Goal: Task Accomplishment & Management: Use online tool/utility

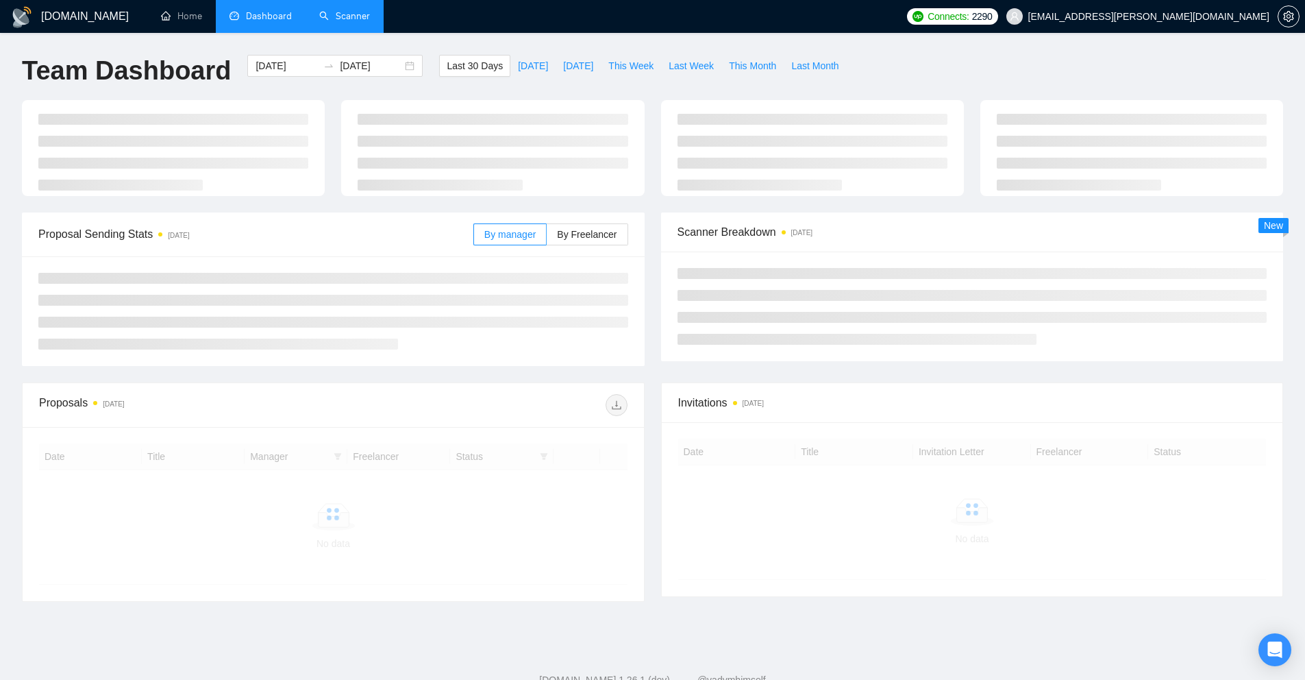
click at [358, 22] on link "Scanner" at bounding box center [344, 16] width 51 height 12
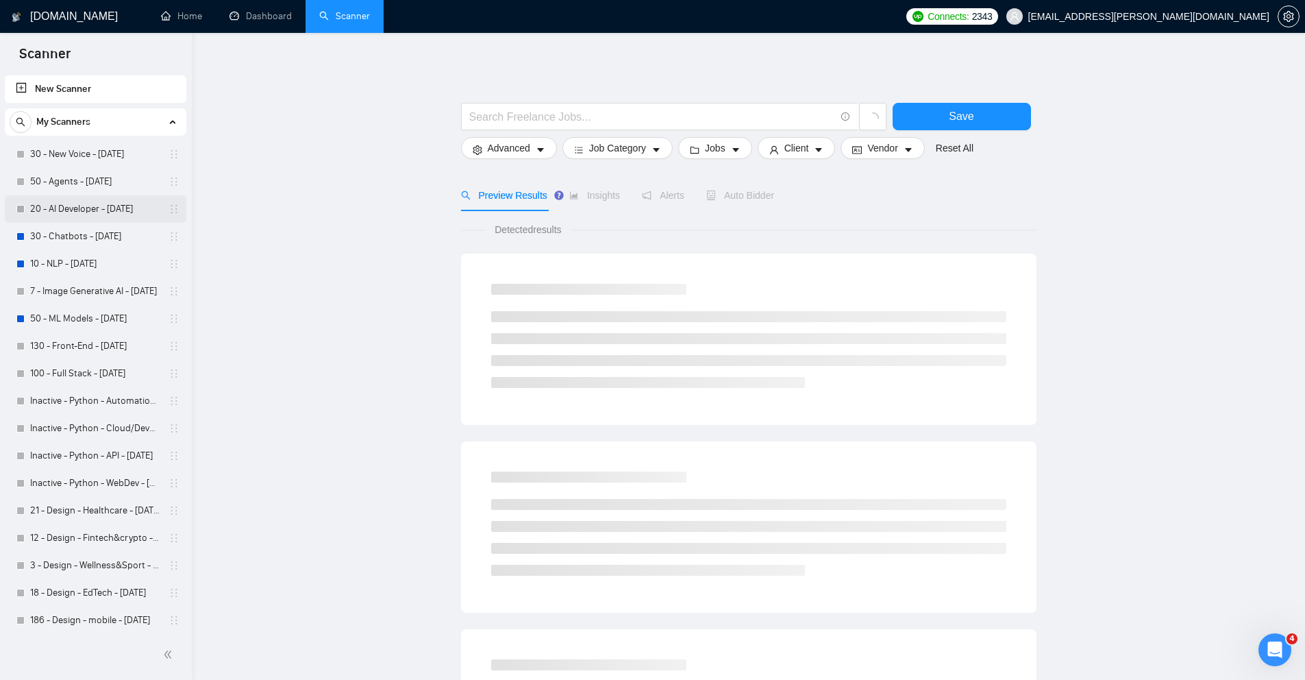
click at [98, 210] on link "20 - AI Developer - [DATE]" at bounding box center [95, 208] width 130 height 27
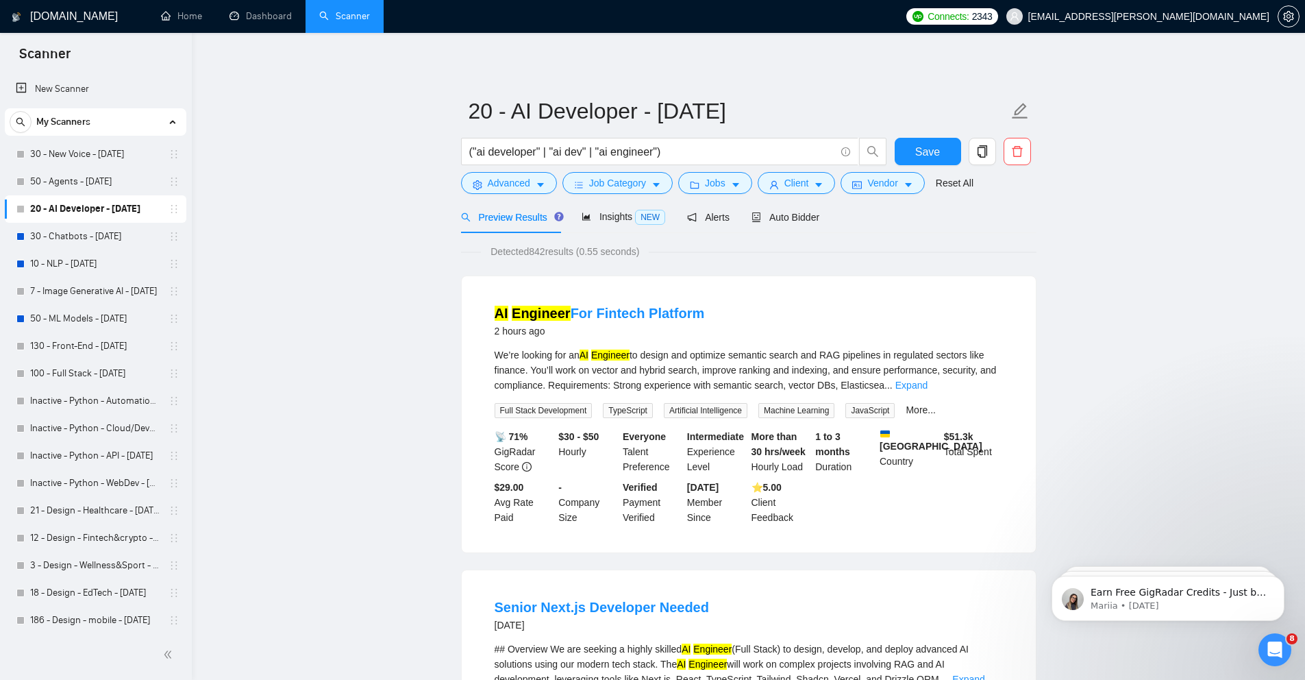
click at [127, 161] on link "30 - New Voice - [DATE]" at bounding box center [95, 153] width 130 height 27
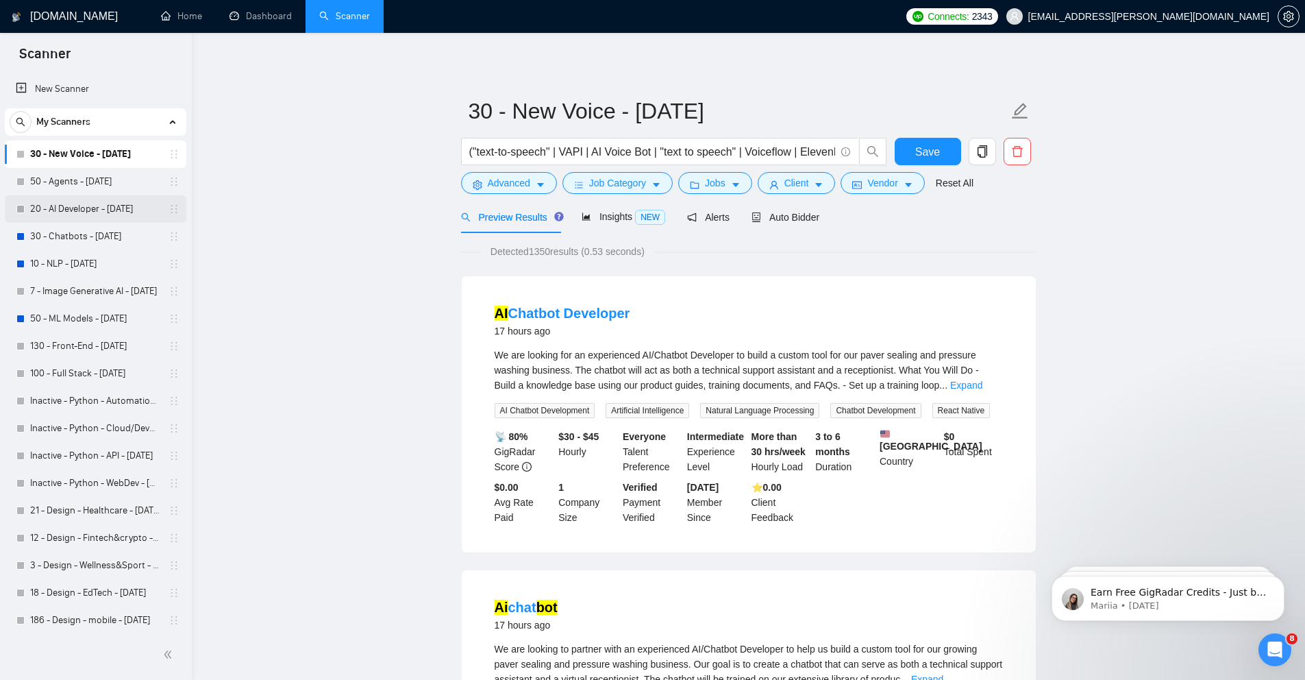
click at [115, 205] on link "20 - AI Developer - [DATE]" at bounding box center [95, 208] width 130 height 27
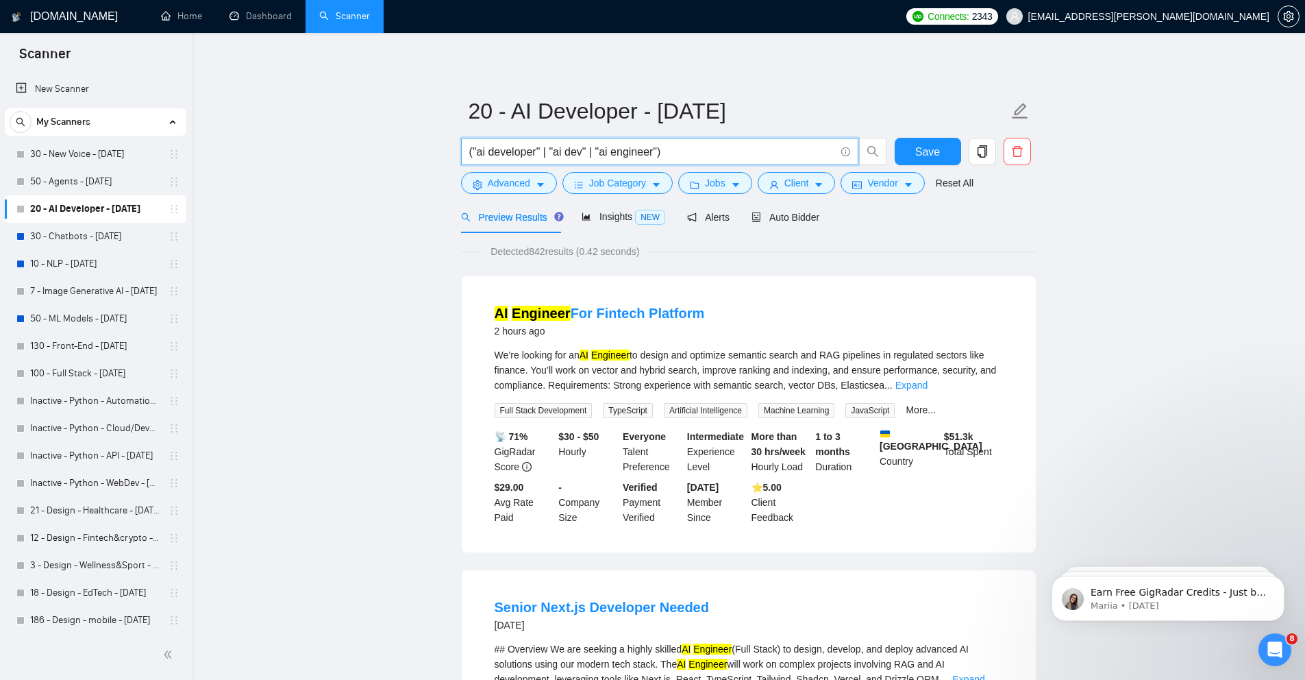
click at [687, 156] on input "("ai developer" | "ai dev" | "ai engineer")" at bounding box center [652, 151] width 366 height 17
paste input "AI Chatbot developer – legal docs"
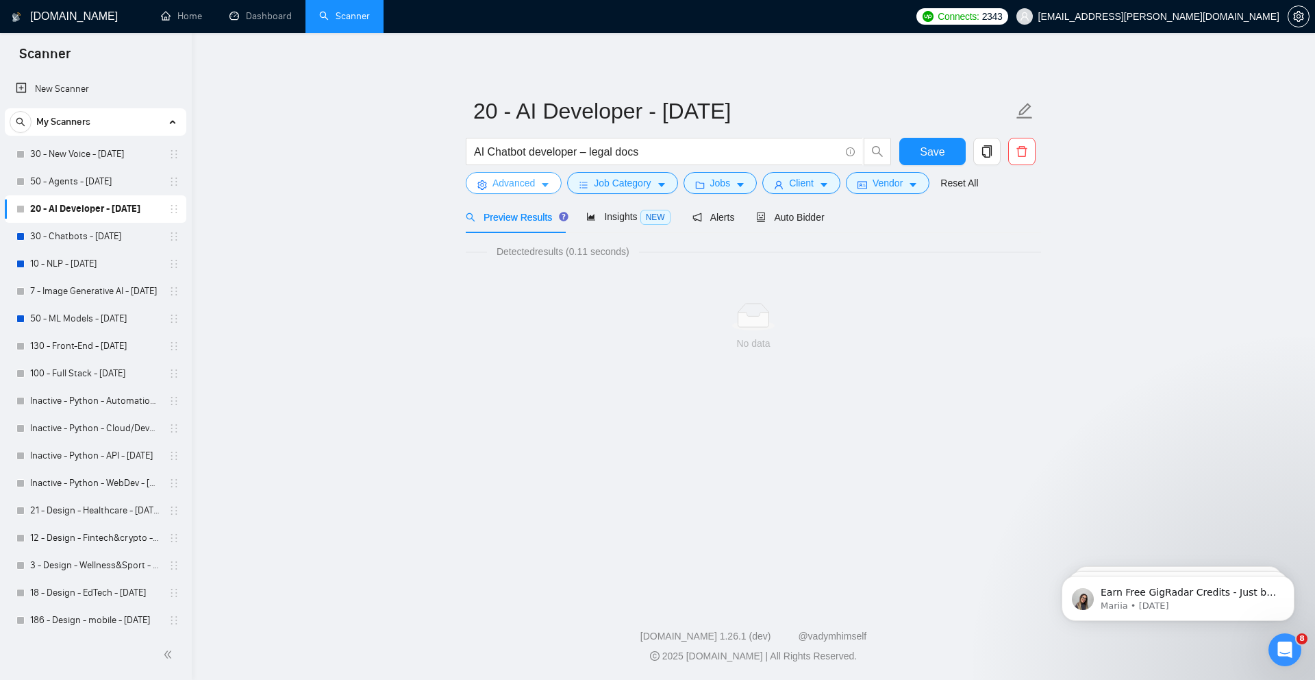
click at [543, 177] on button "Advanced" at bounding box center [514, 183] width 96 height 22
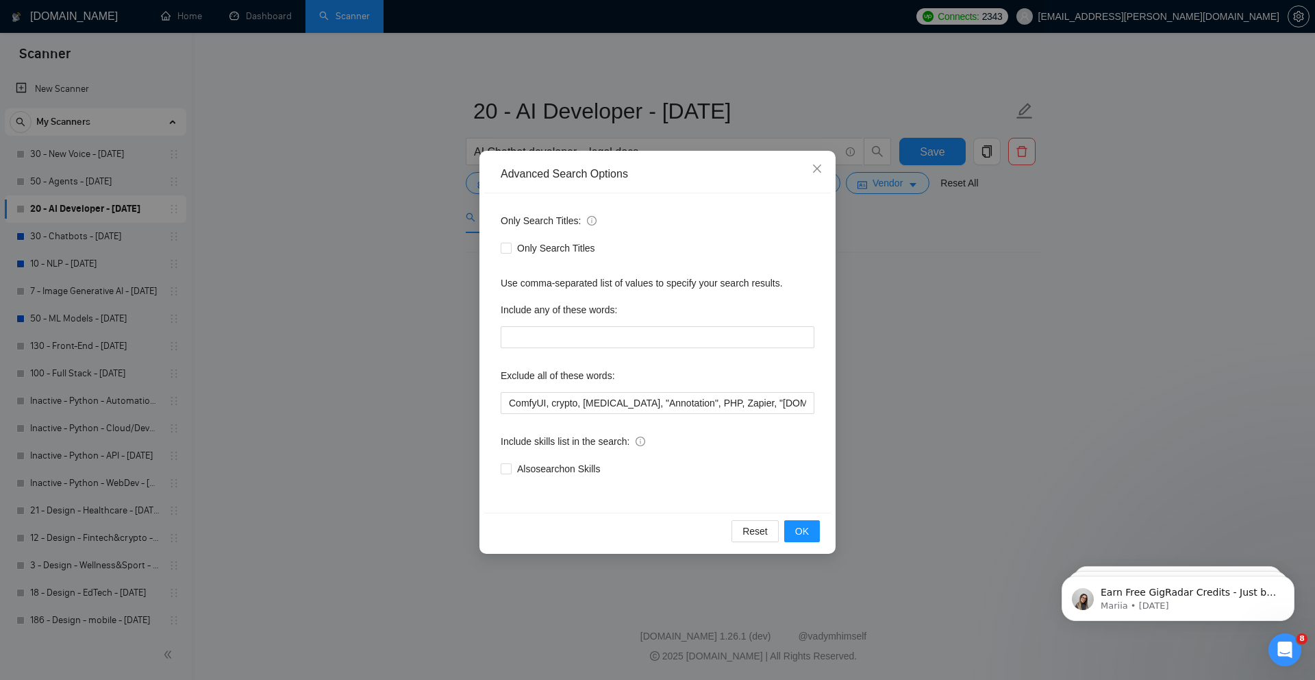
click at [395, 236] on div "Advanced Search Options Only Search Titles: Only Search Titles Use comma-separa…" at bounding box center [657, 340] width 1315 height 680
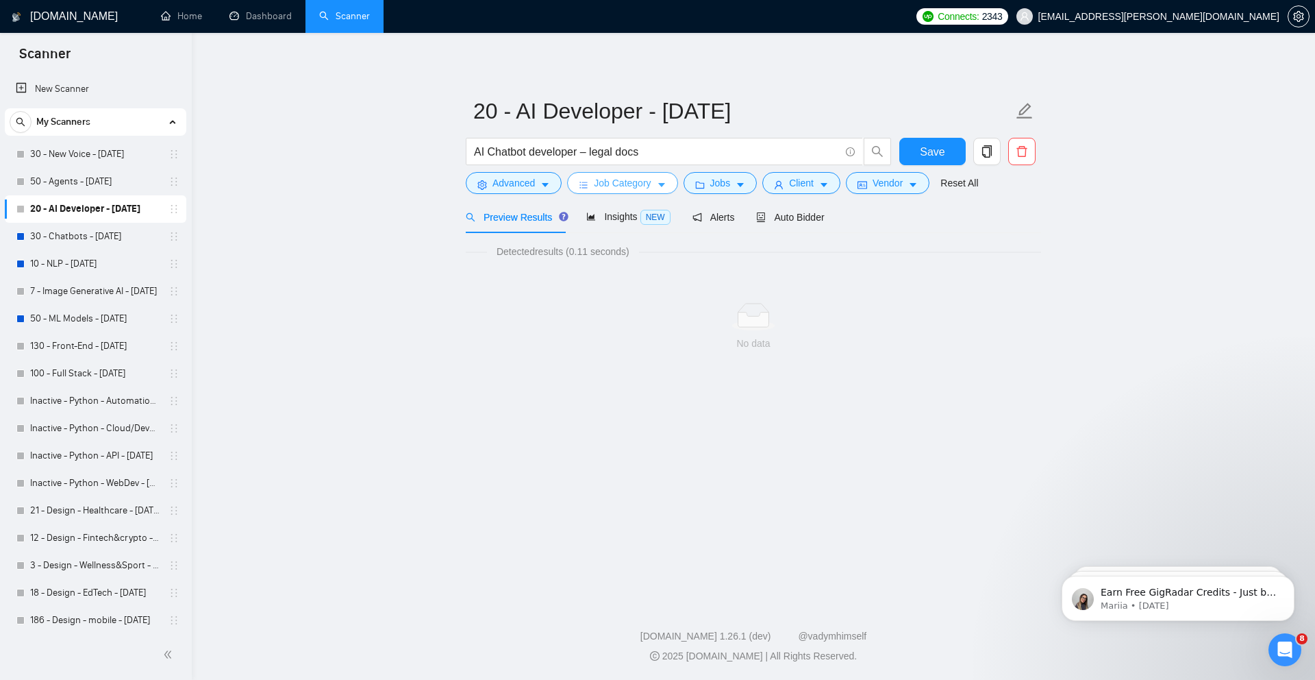
click at [606, 184] on span "Job Category" at bounding box center [622, 182] width 57 height 15
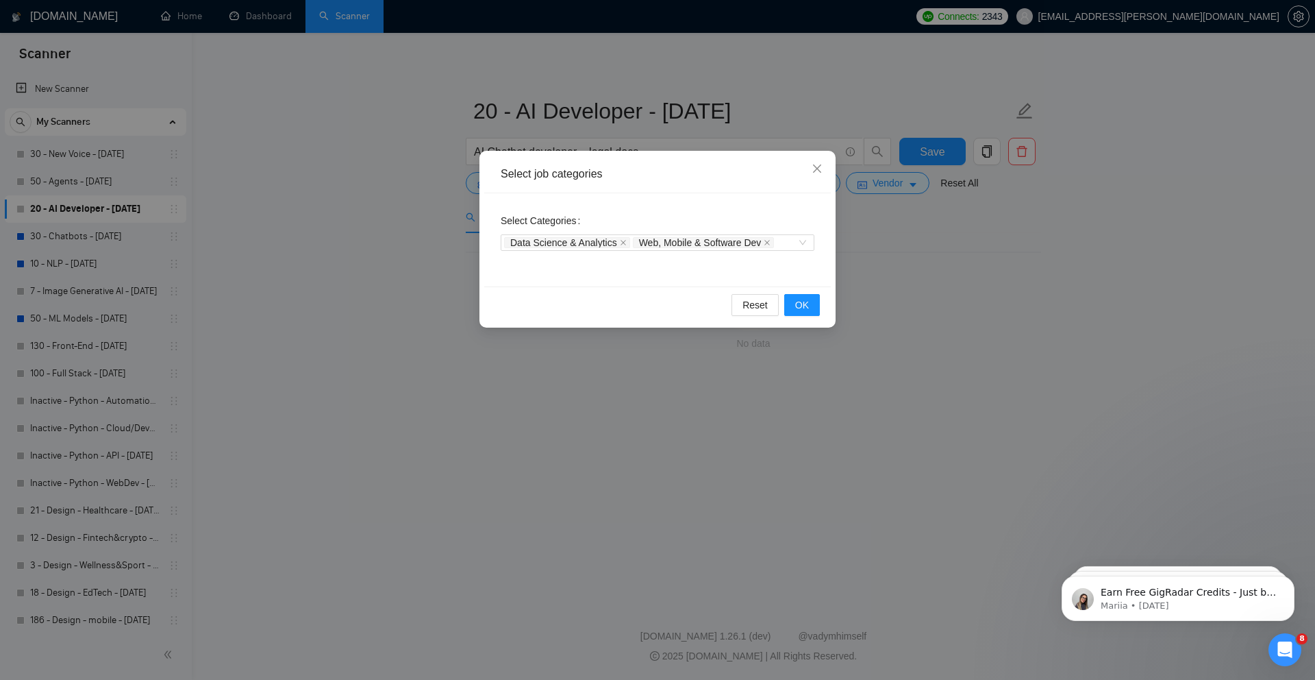
click at [755, 82] on div "Select job categories Select Categories Data Science & Analytics Web, Mobile & …" at bounding box center [657, 340] width 1315 height 680
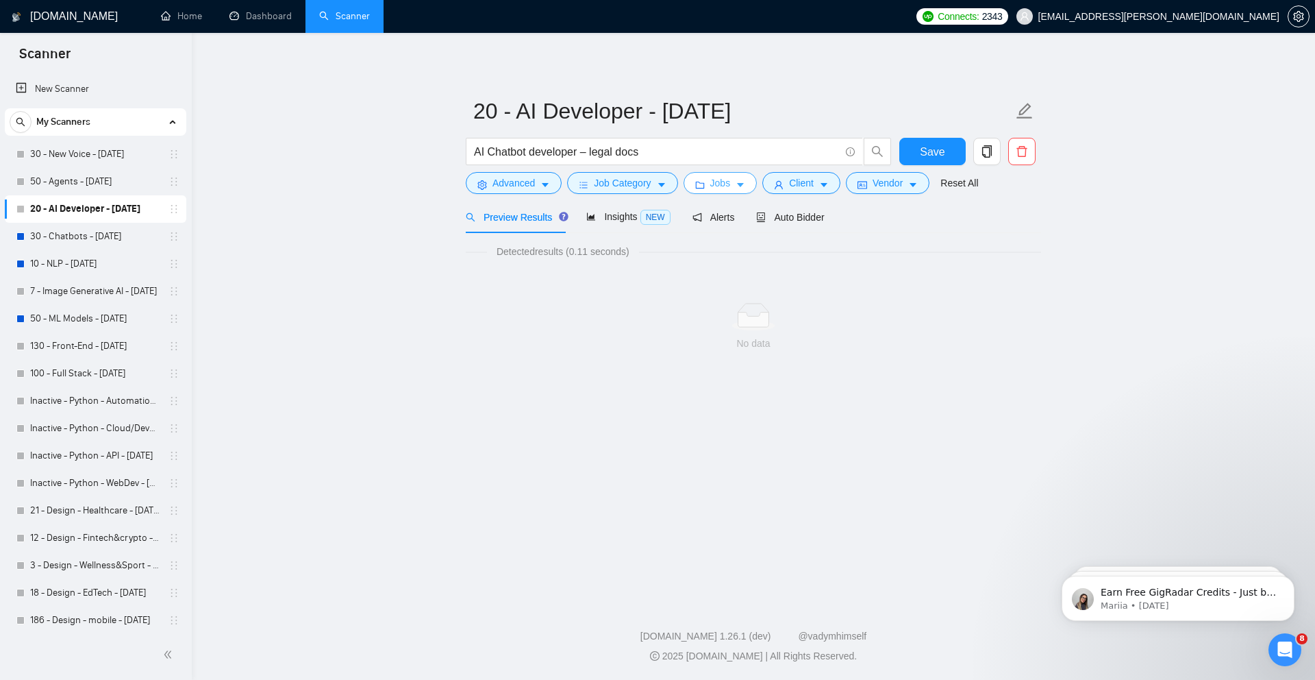
click at [731, 177] on span "Jobs" at bounding box center [720, 182] width 21 height 15
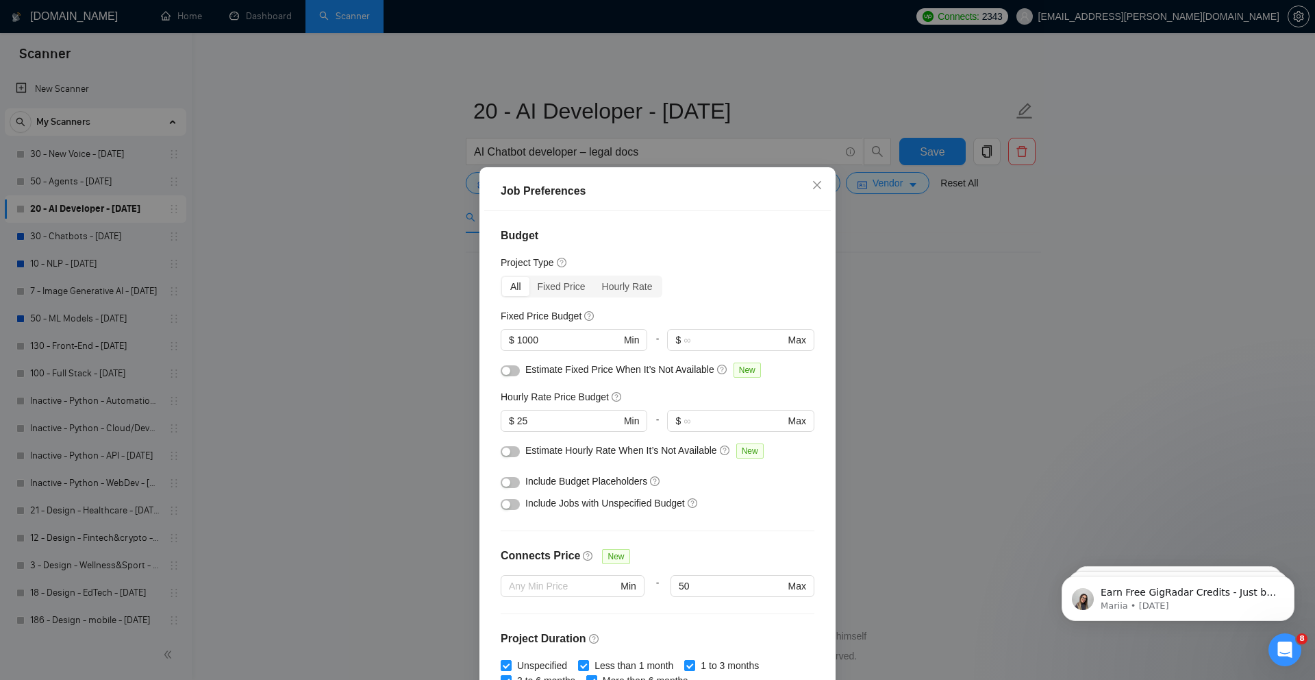
click at [802, 95] on div "Job Preferences Budget Project Type All Fixed Price Hourly Rate Fixed Price Bud…" at bounding box center [657, 340] width 1315 height 680
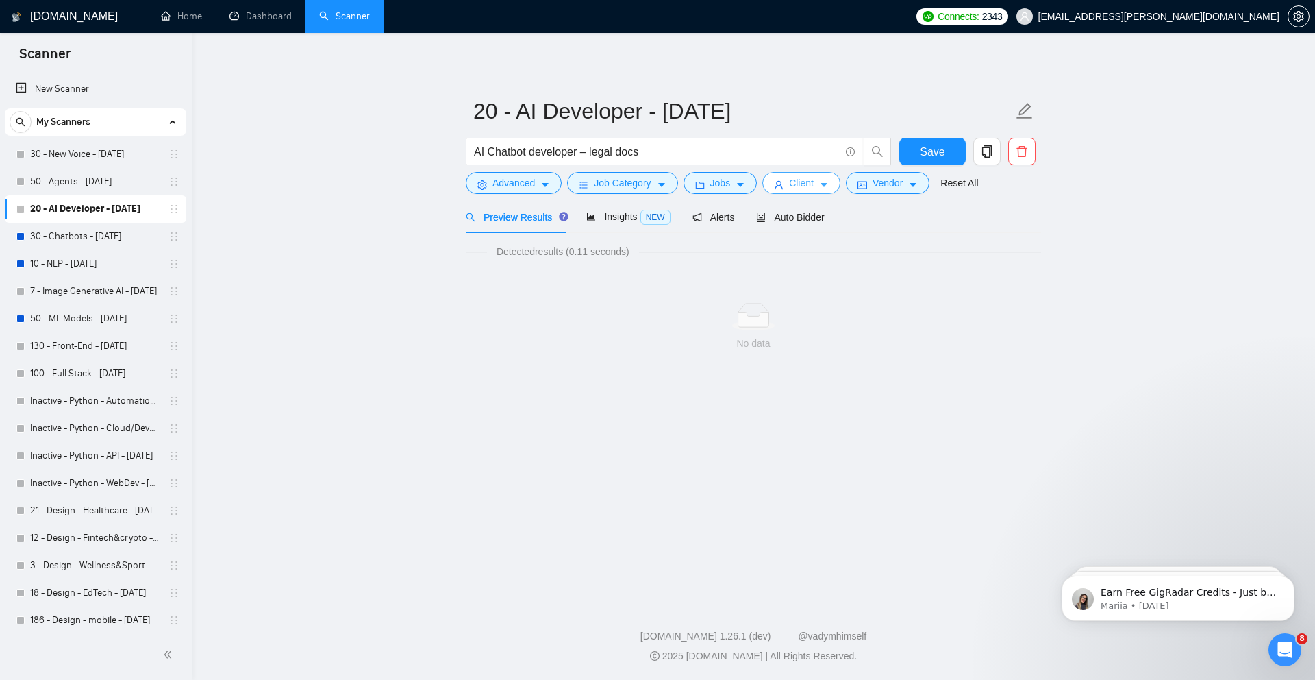
click at [815, 173] on button "Client" at bounding box center [802, 183] width 78 height 22
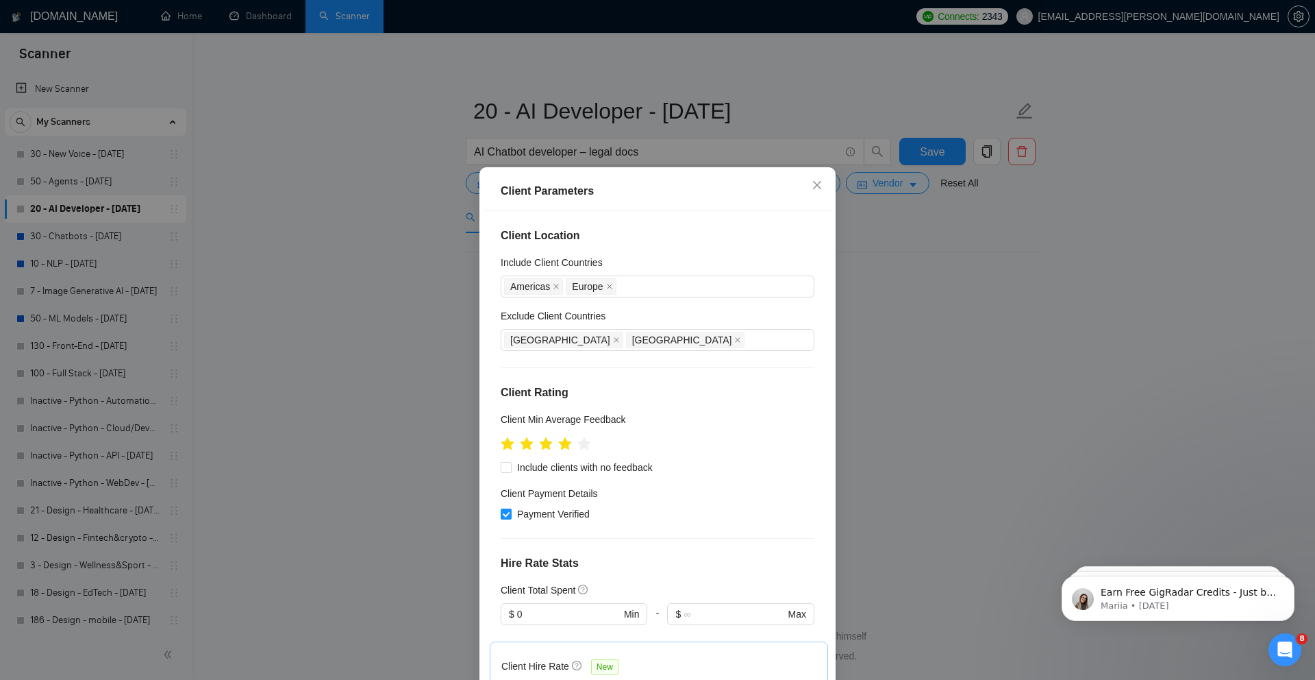
click at [834, 97] on div "Client Parameters Client Location Include Client Countries [GEOGRAPHIC_DATA] [G…" at bounding box center [657, 340] width 1315 height 680
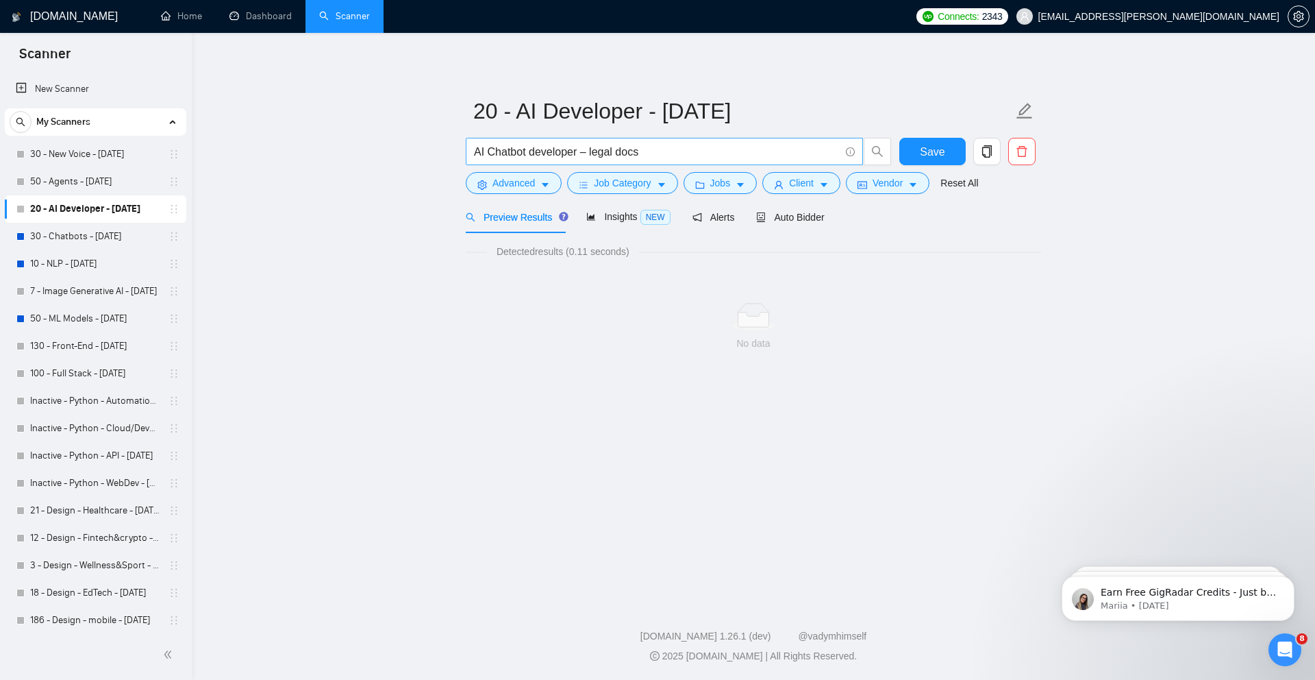
click at [674, 151] on input "AI Chatbot developer – legal docs" at bounding box center [657, 151] width 366 height 17
type input "("ai developer" | "ai dev" | "ai engineer")"
click at [941, 272] on div "No data" at bounding box center [753, 327] width 575 height 114
click at [985, 152] on icon "copy" at bounding box center [987, 151] width 12 height 12
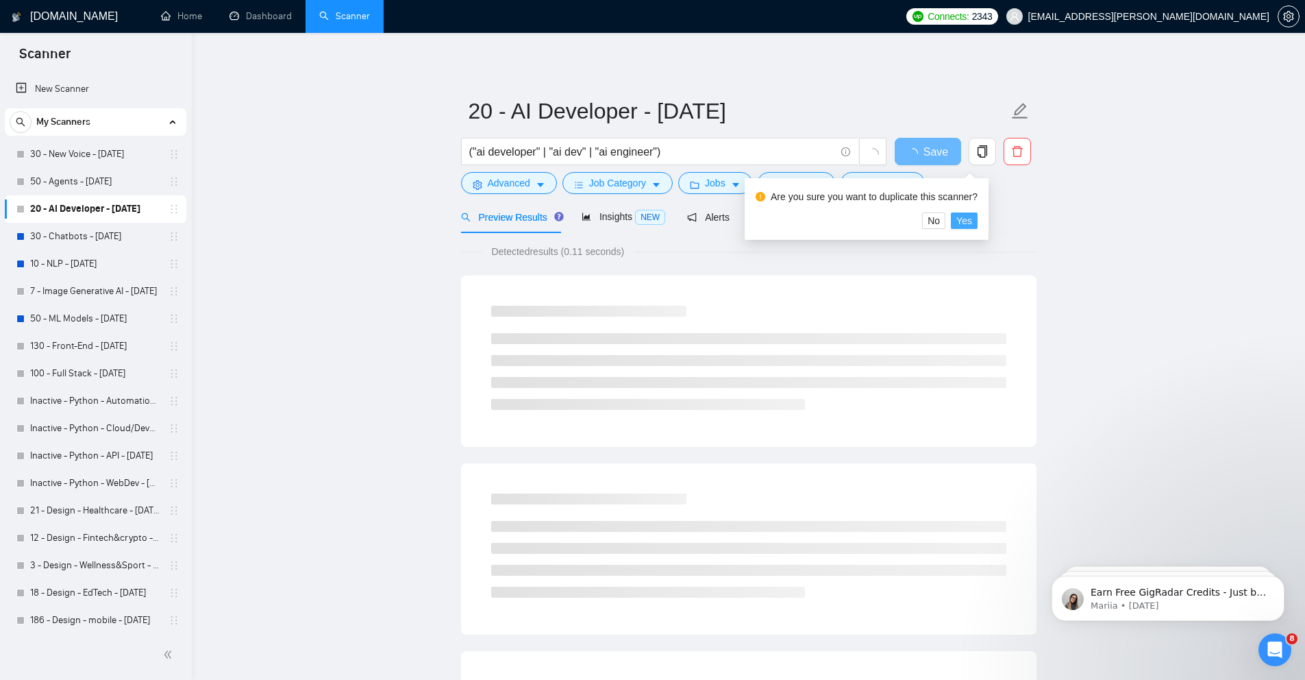
click at [972, 216] on span "Yes" at bounding box center [964, 220] width 16 height 15
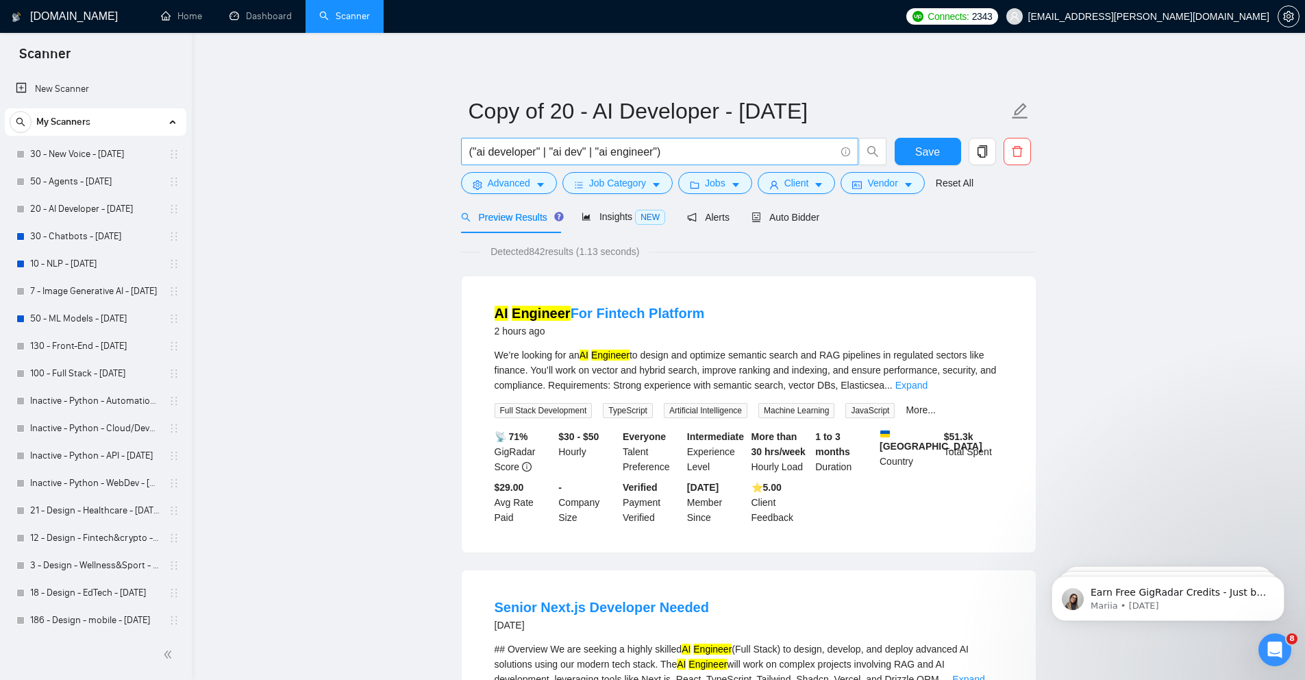
click at [688, 157] on input "("ai developer" | "ai dev" | "ai engineer")" at bounding box center [652, 151] width 366 height 17
paste input "AI Chatbot developer – legal docs"
type input "AI Chatbot developer – legal docs"
click at [800, 184] on span "Client" at bounding box center [796, 182] width 25 height 15
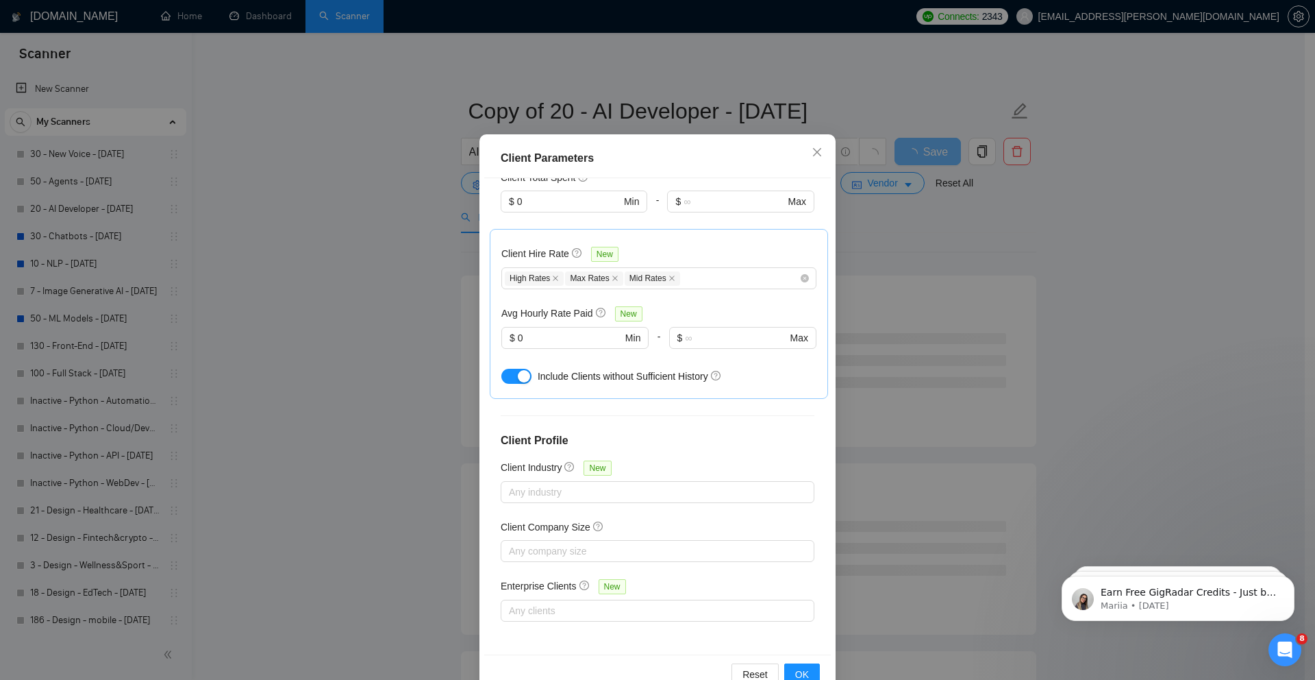
scroll to position [68, 0]
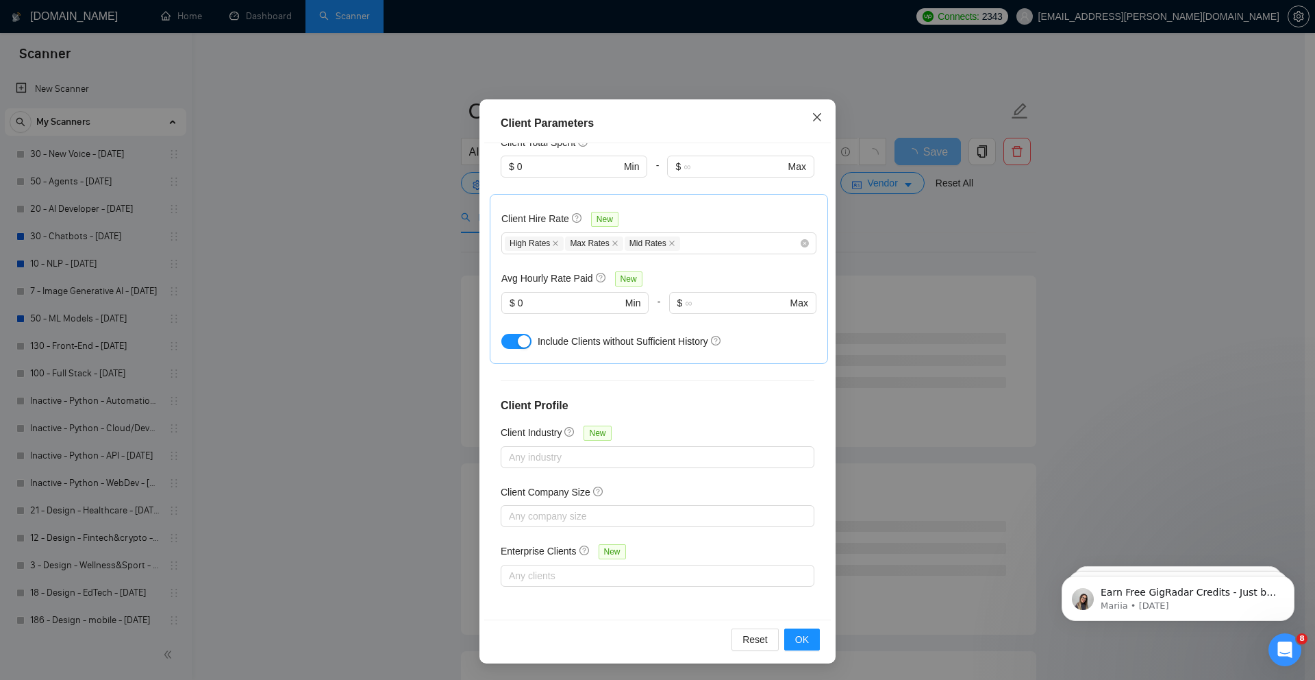
click at [812, 119] on icon "close" at bounding box center [817, 117] width 11 height 11
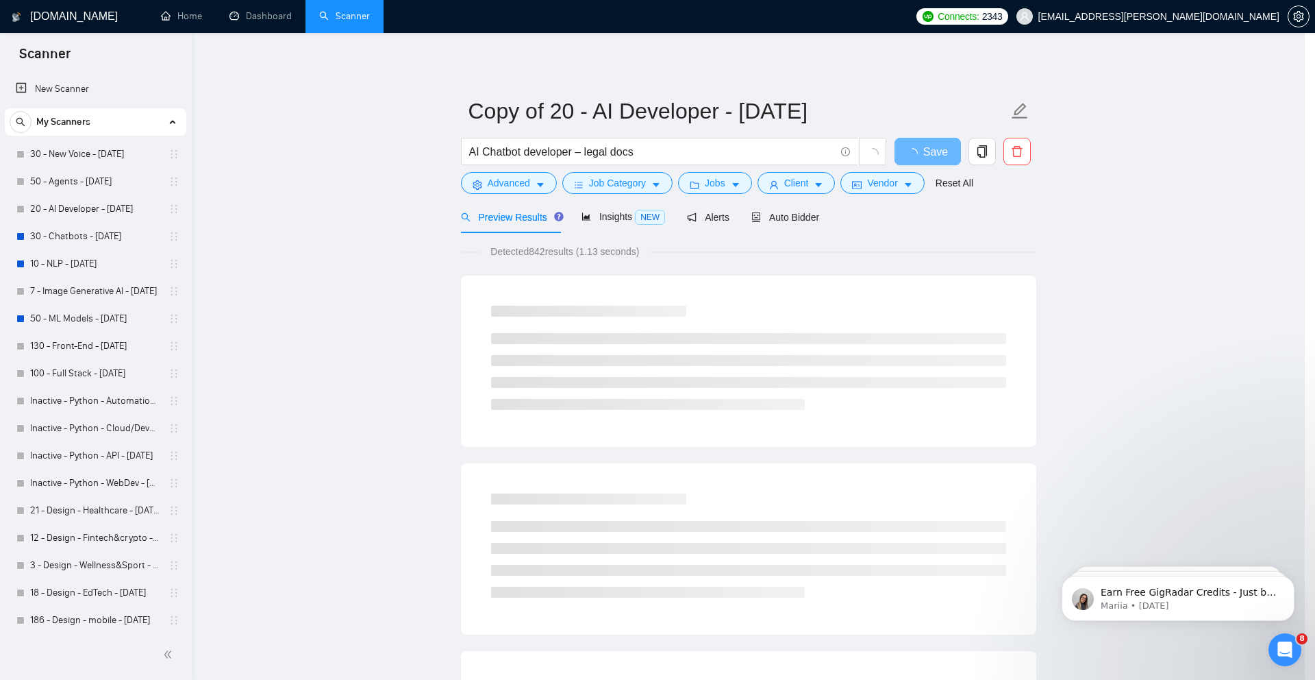
scroll to position [0, 0]
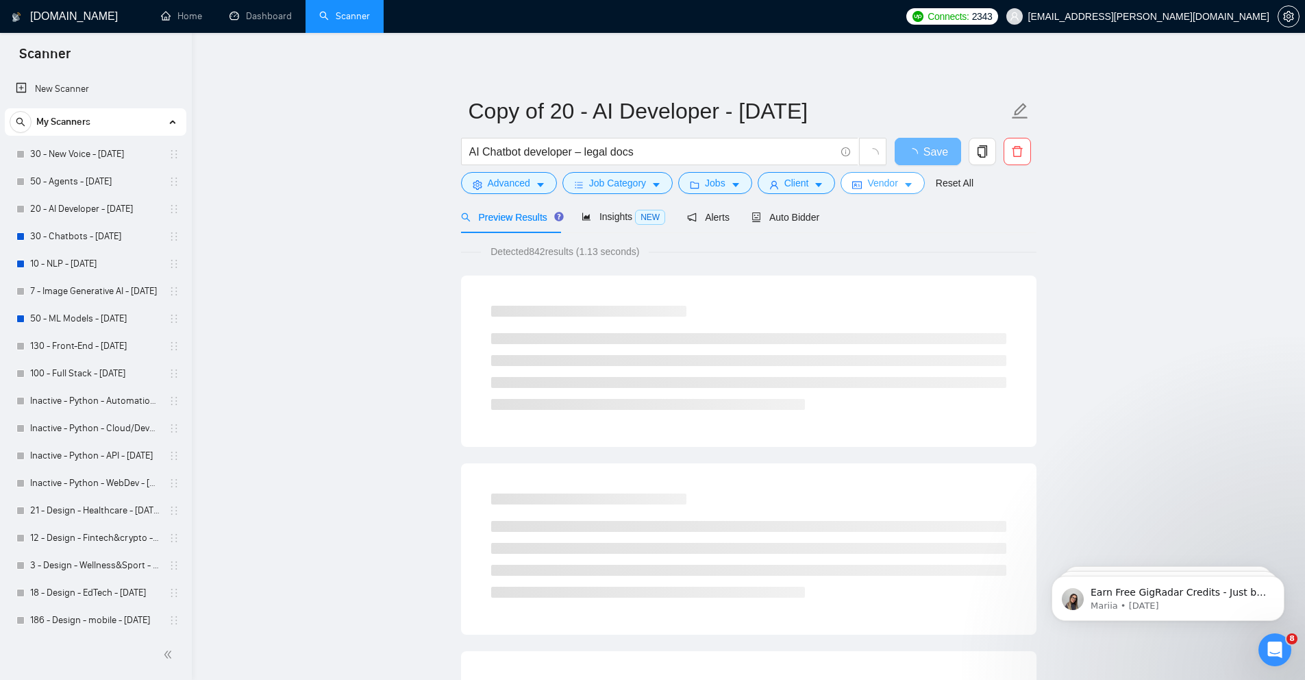
click at [880, 180] on span "Vendor" at bounding box center [882, 182] width 30 height 15
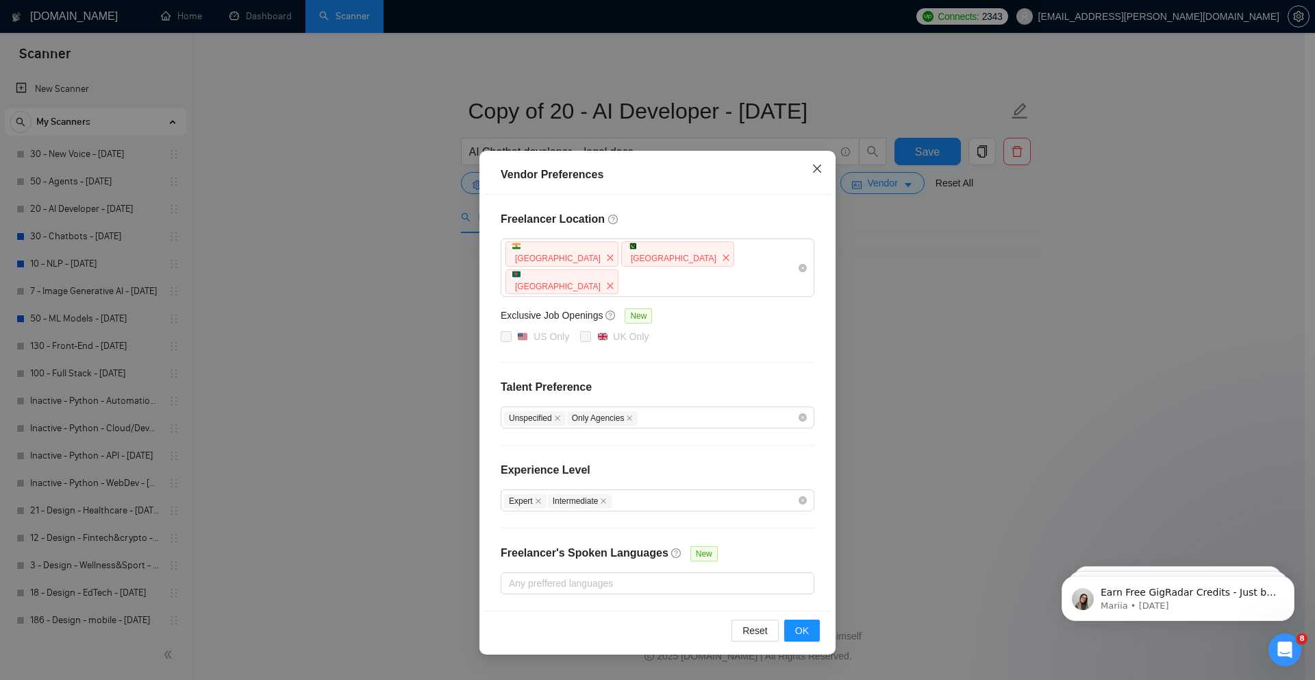
drag, startPoint x: 821, startPoint y: 169, endPoint x: 821, endPoint y: 188, distance: 19.9
click at [821, 169] on icon "close" at bounding box center [817, 168] width 11 height 11
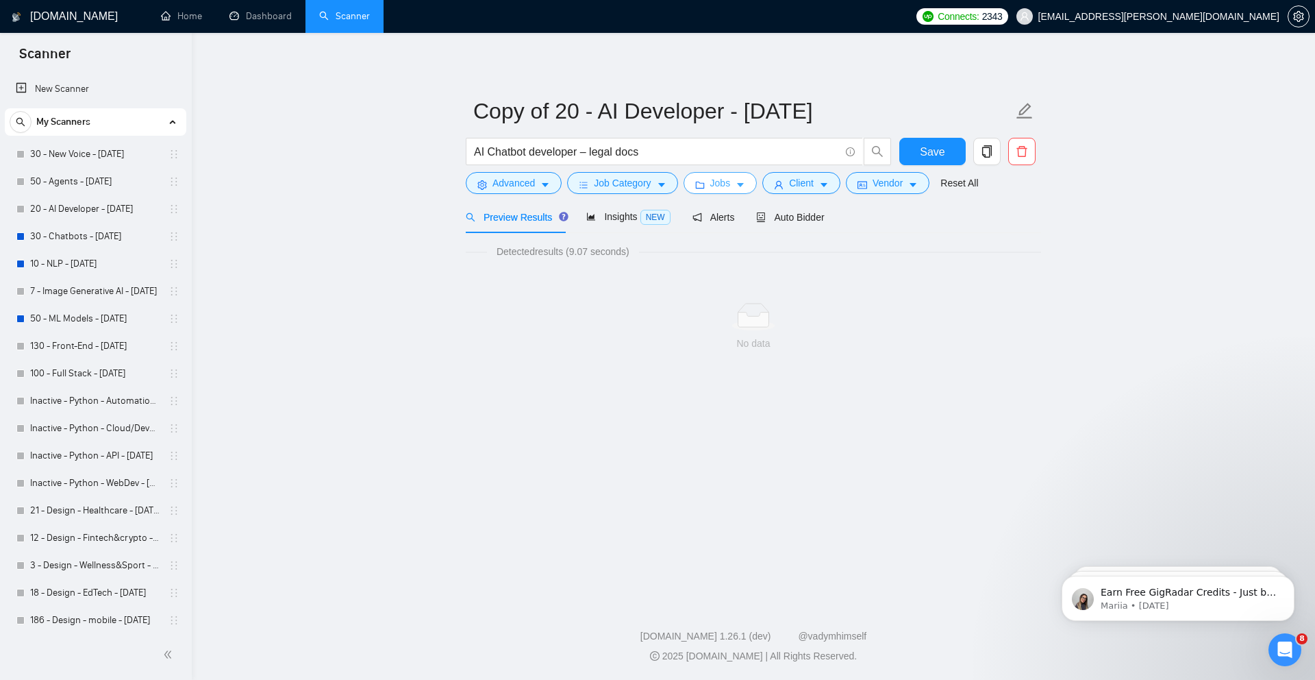
click at [743, 181] on icon "caret-down" at bounding box center [741, 185] width 10 height 10
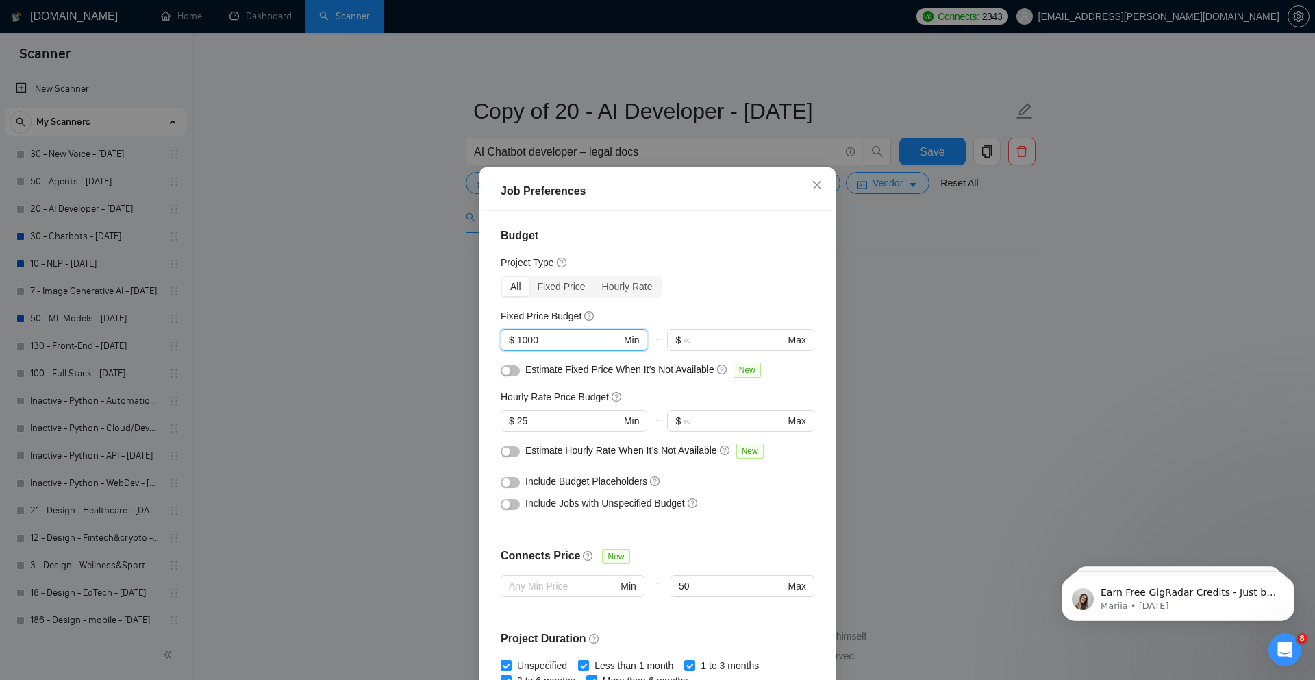
drag, startPoint x: 542, startPoint y: 340, endPoint x: 447, endPoint y: 343, distance: 95.3
click at [449, 343] on div "Job Preferences Budget Project Type All Fixed Price Hourly Rate Fixed Price Bud…" at bounding box center [657, 340] width 1315 height 680
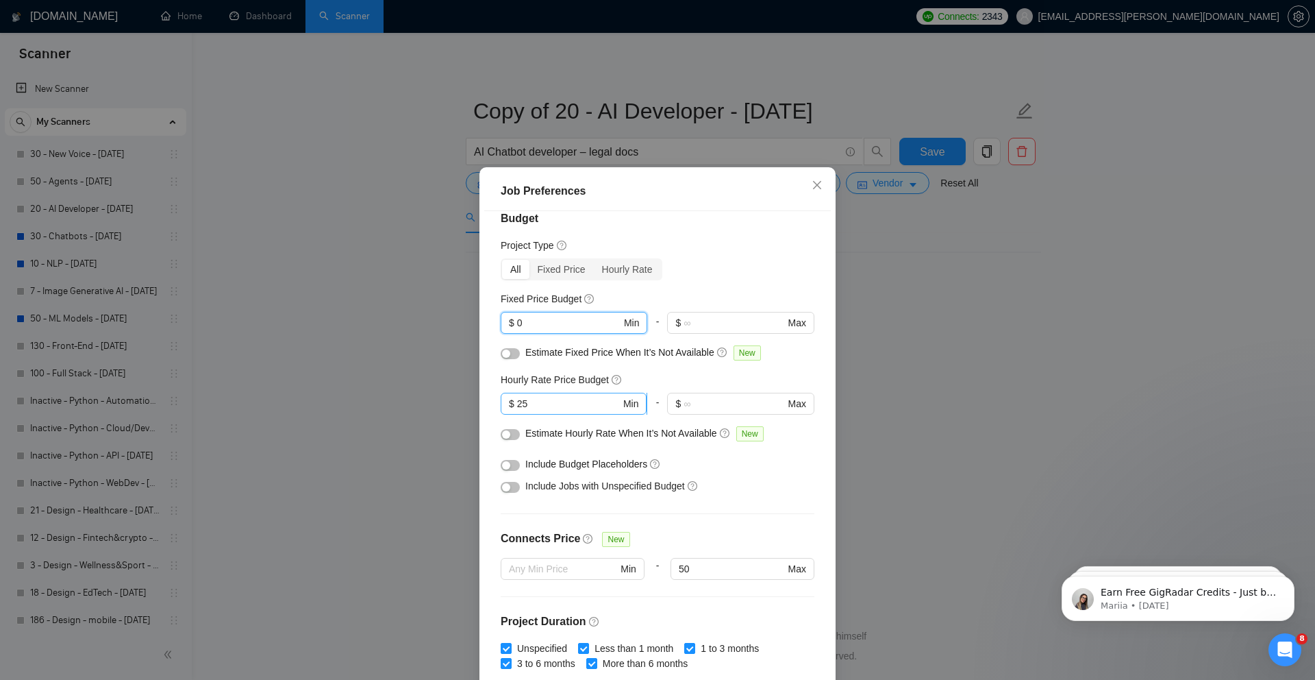
type input "0"
drag, startPoint x: 529, startPoint y: 401, endPoint x: 469, endPoint y: 401, distance: 60.3
click at [469, 401] on div "Job Preferences Budget Project Type All Fixed Price Hourly Rate Fixed Price Bud…" at bounding box center [657, 340] width 1315 height 680
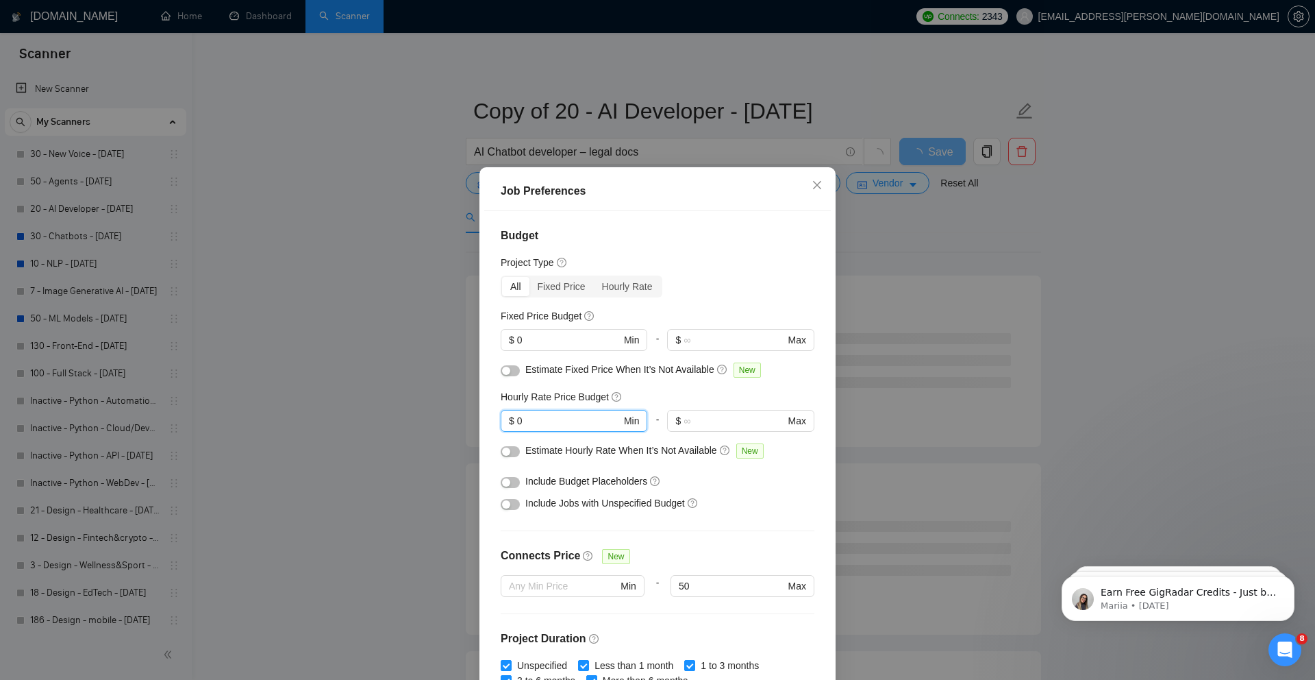
type input "0"
click at [1081, 323] on div "Job Preferences Budget Project Type All Fixed Price Hourly Rate Fixed Price Bud…" at bounding box center [657, 340] width 1315 height 680
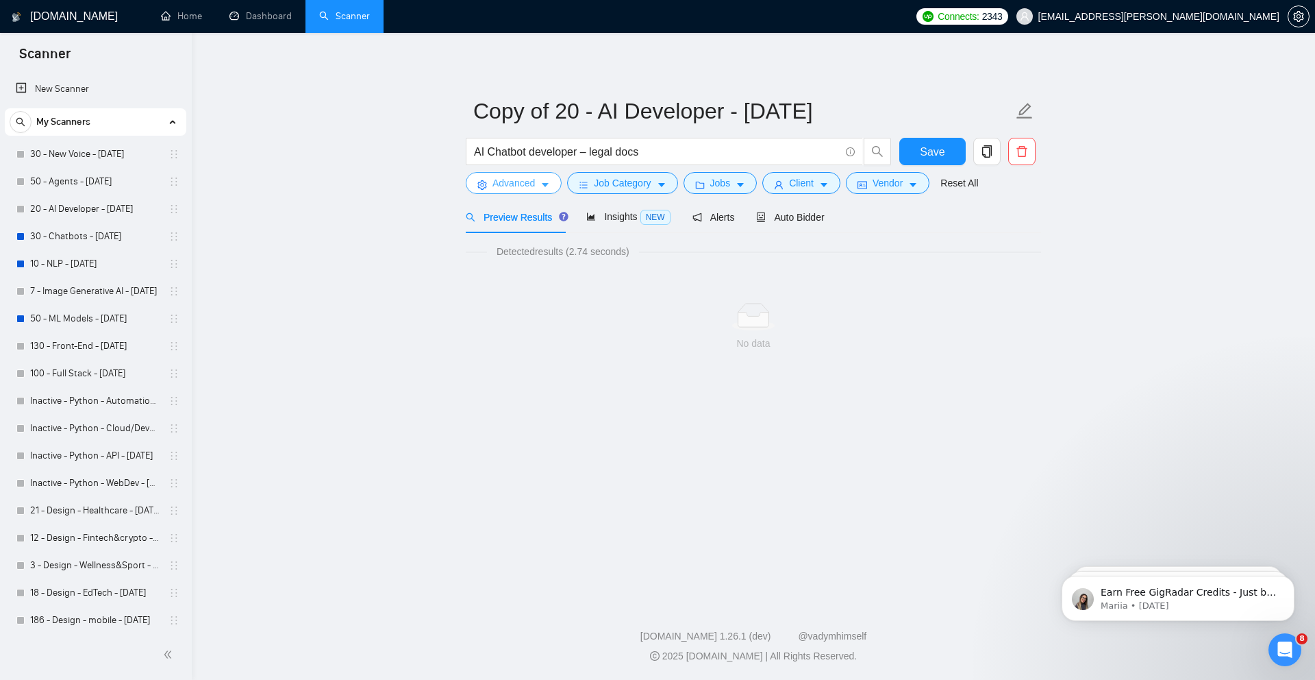
click at [534, 184] on span "Advanced" at bounding box center [514, 182] width 42 height 15
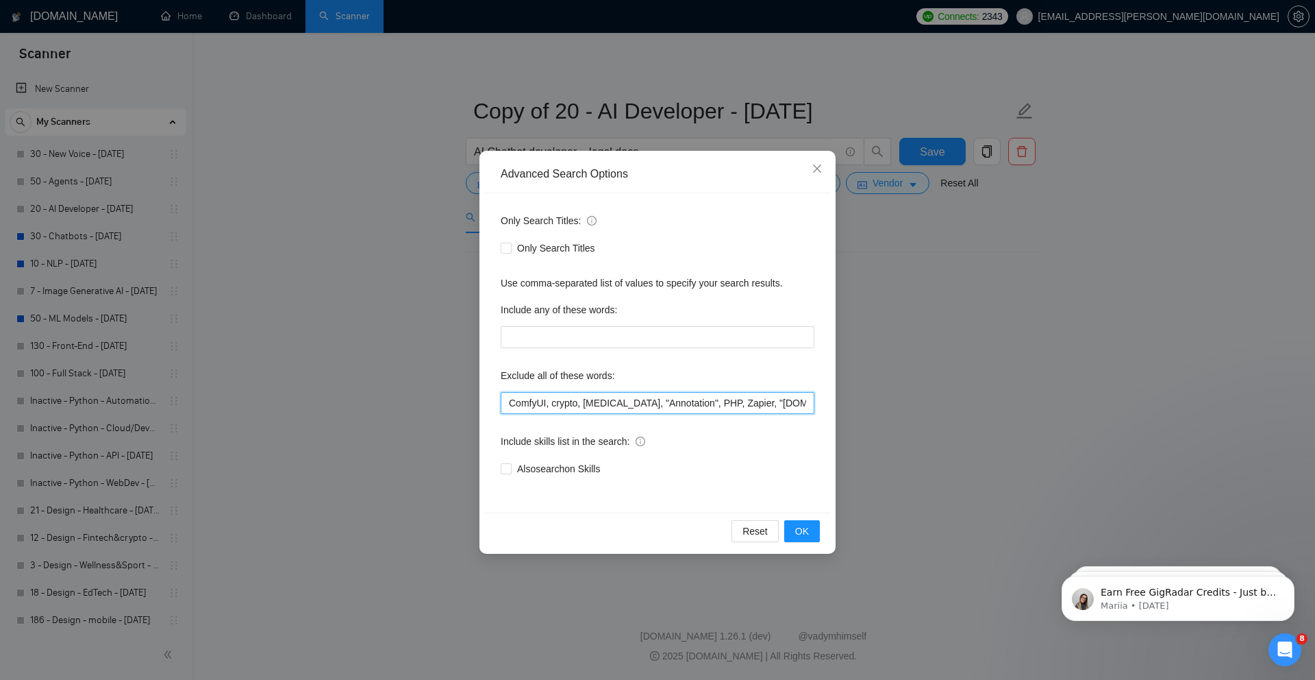
click at [704, 408] on input "ComfyUI, crypto, [MEDICAL_DATA], "Annotation", PHP, Zapier, "[DOMAIN_NAME]", CT…" at bounding box center [658, 403] width 314 height 22
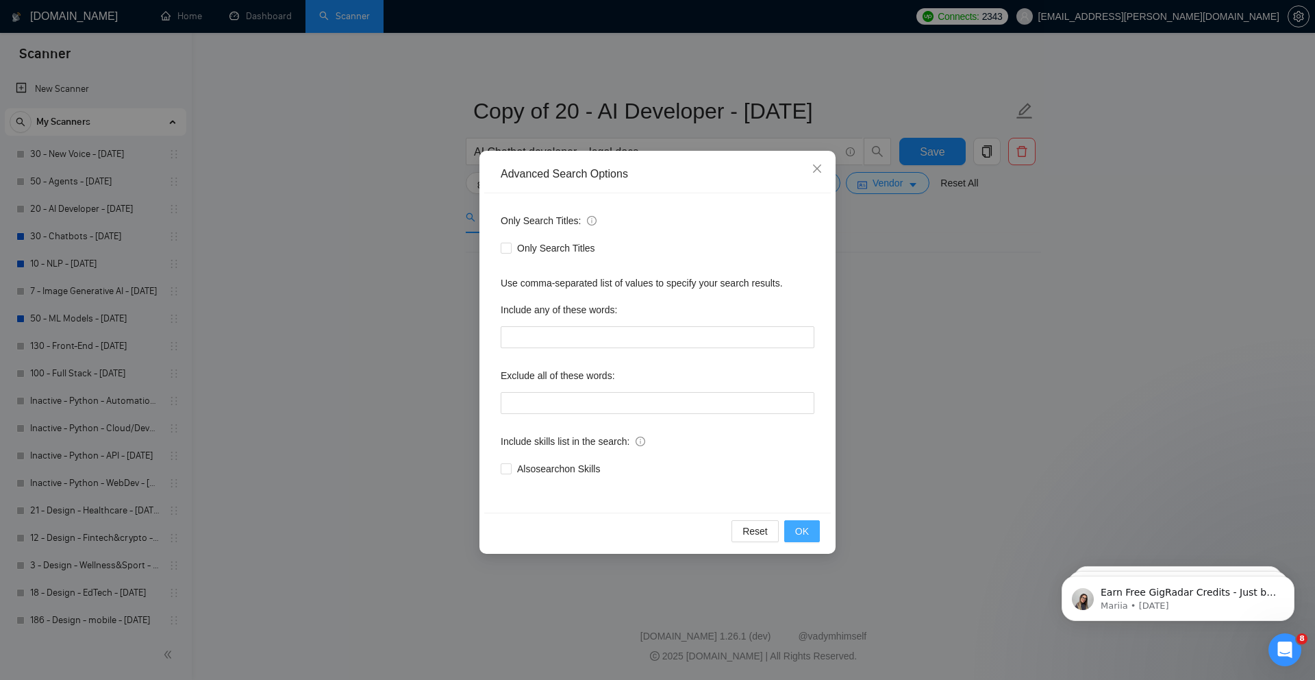
click at [784, 534] on button "OK" at bounding box center [802, 531] width 36 height 22
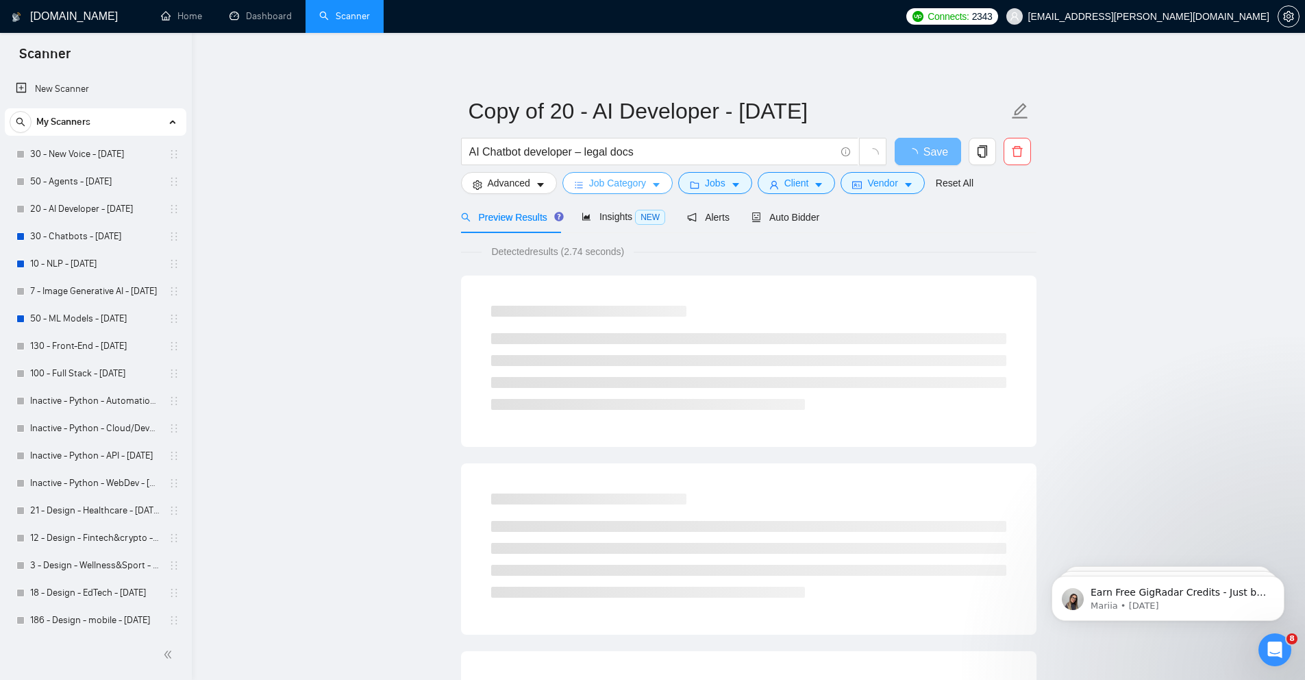
click at [608, 175] on span "Job Category" at bounding box center [617, 182] width 57 height 15
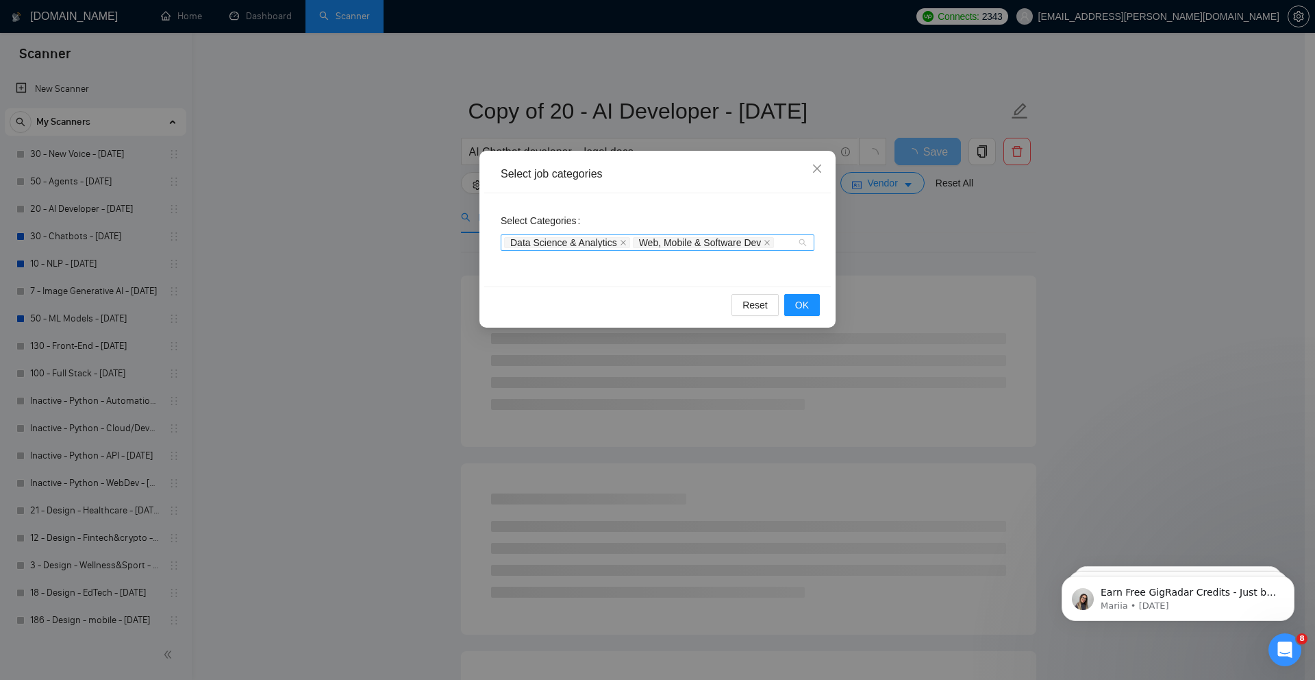
click at [805, 243] on div "Data Science & Analytics Web, Mobile & Software Dev" at bounding box center [658, 242] width 314 height 16
click at [802, 243] on div "Data Science & Analytics Web, Mobile & Software Dev" at bounding box center [658, 242] width 314 height 16
click at [771, 243] on icon "close" at bounding box center [767, 242] width 7 height 7
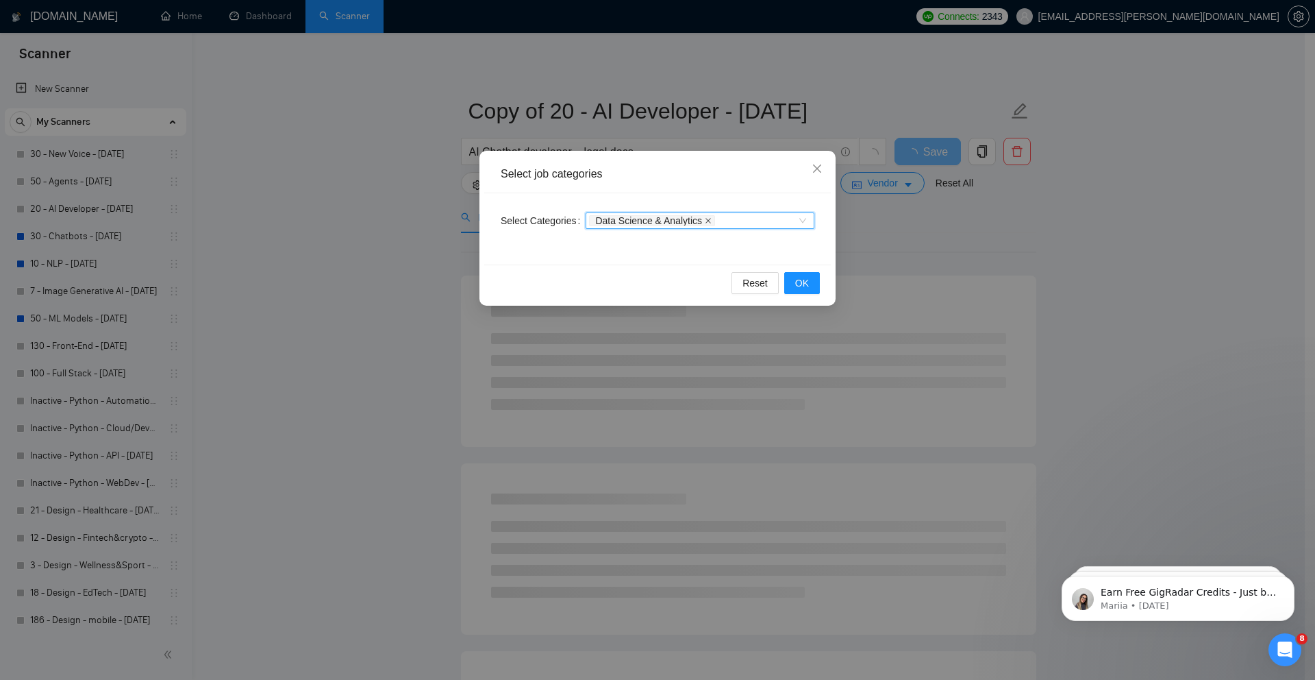
click at [712, 219] on icon "close" at bounding box center [708, 220] width 7 height 7
drag, startPoint x: 803, startPoint y: 277, endPoint x: 799, endPoint y: 286, distance: 9.2
click at [803, 277] on span "OK" at bounding box center [802, 282] width 14 height 15
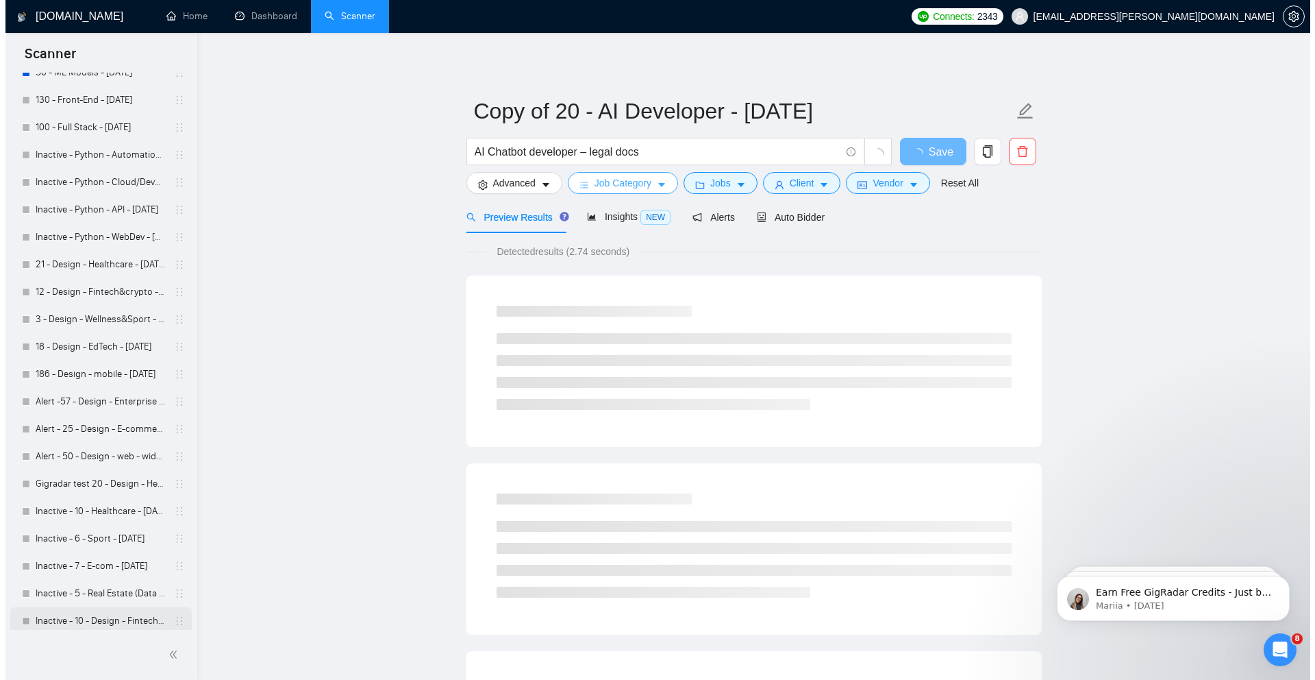
scroll to position [415, 0]
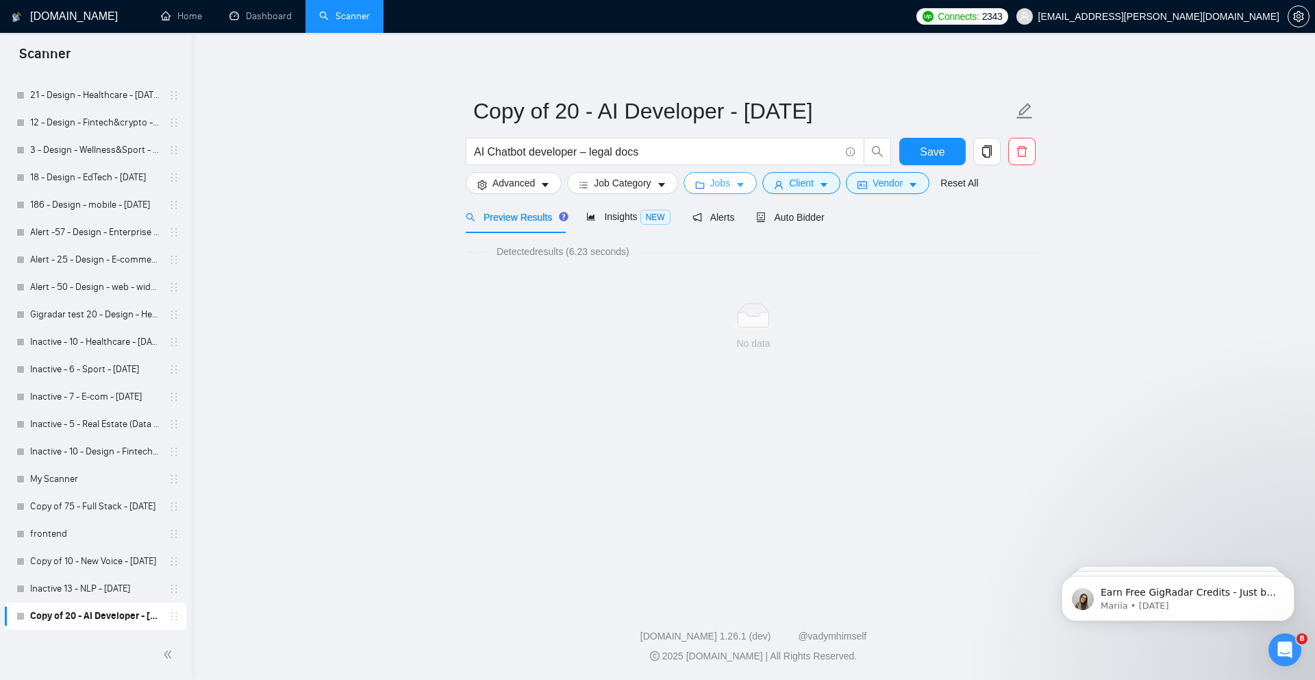
click at [712, 186] on button "Jobs" at bounding box center [721, 183] width 74 height 22
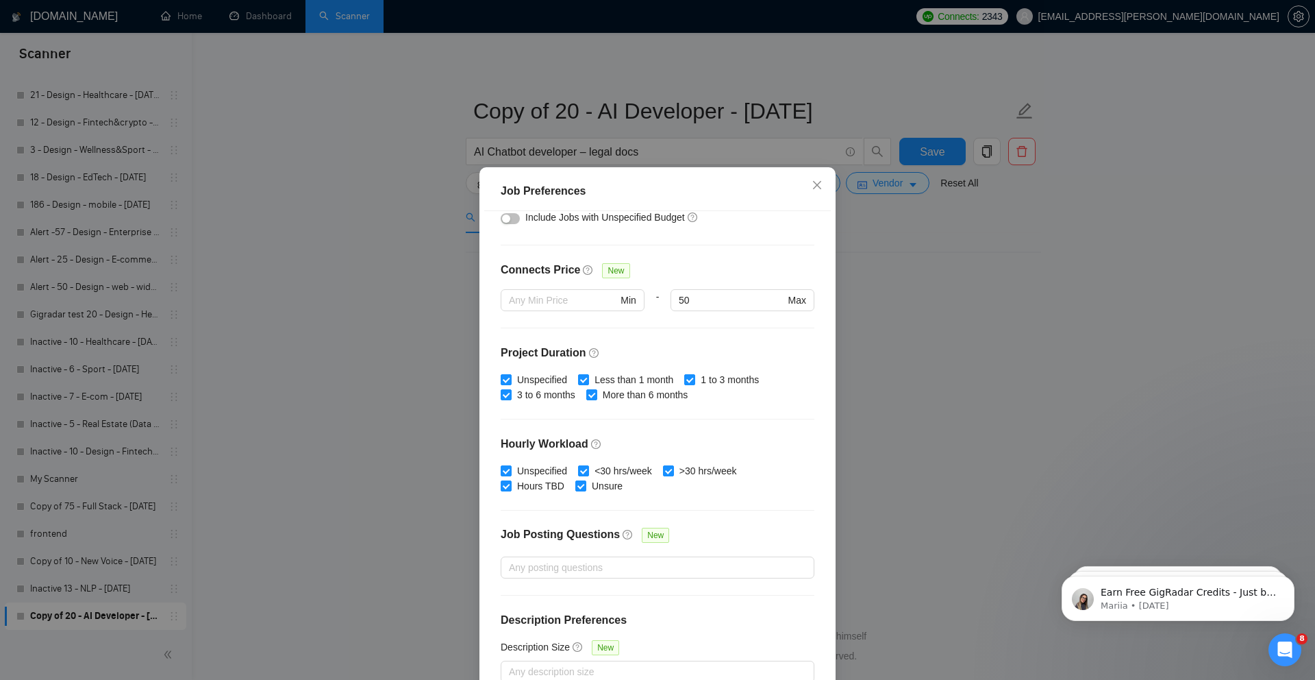
scroll to position [297, 0]
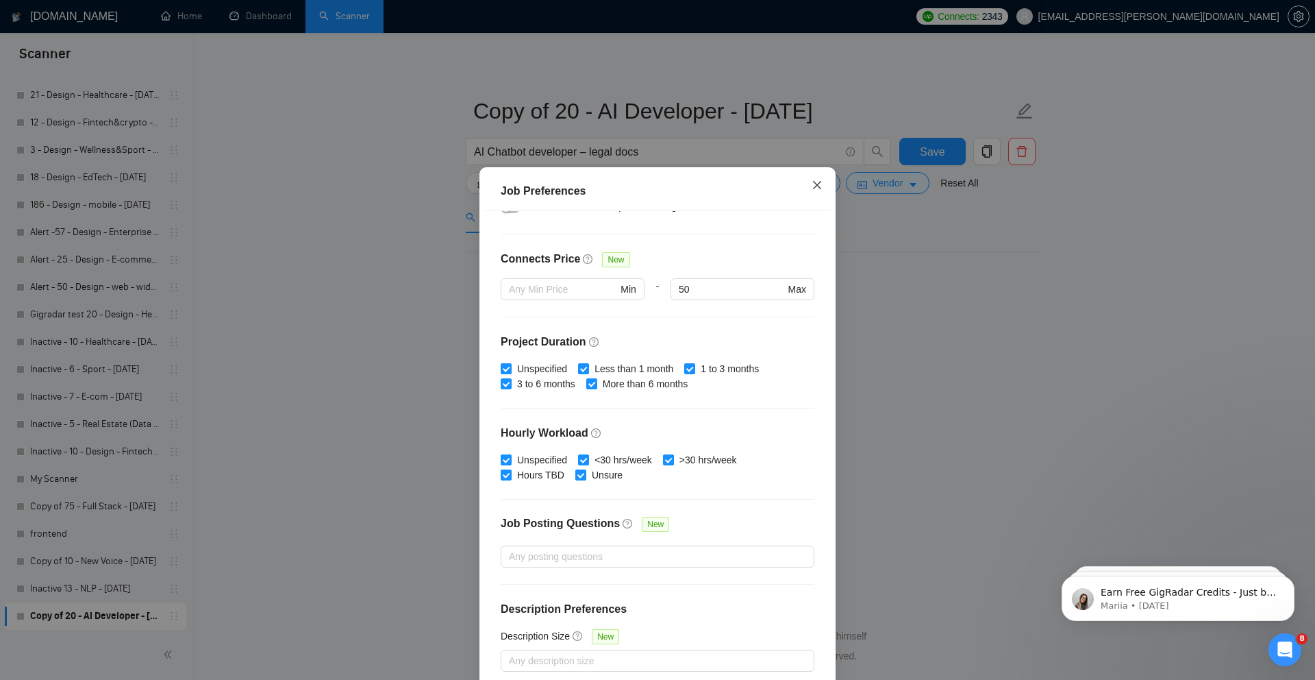
click at [813, 184] on icon "close" at bounding box center [817, 184] width 11 height 11
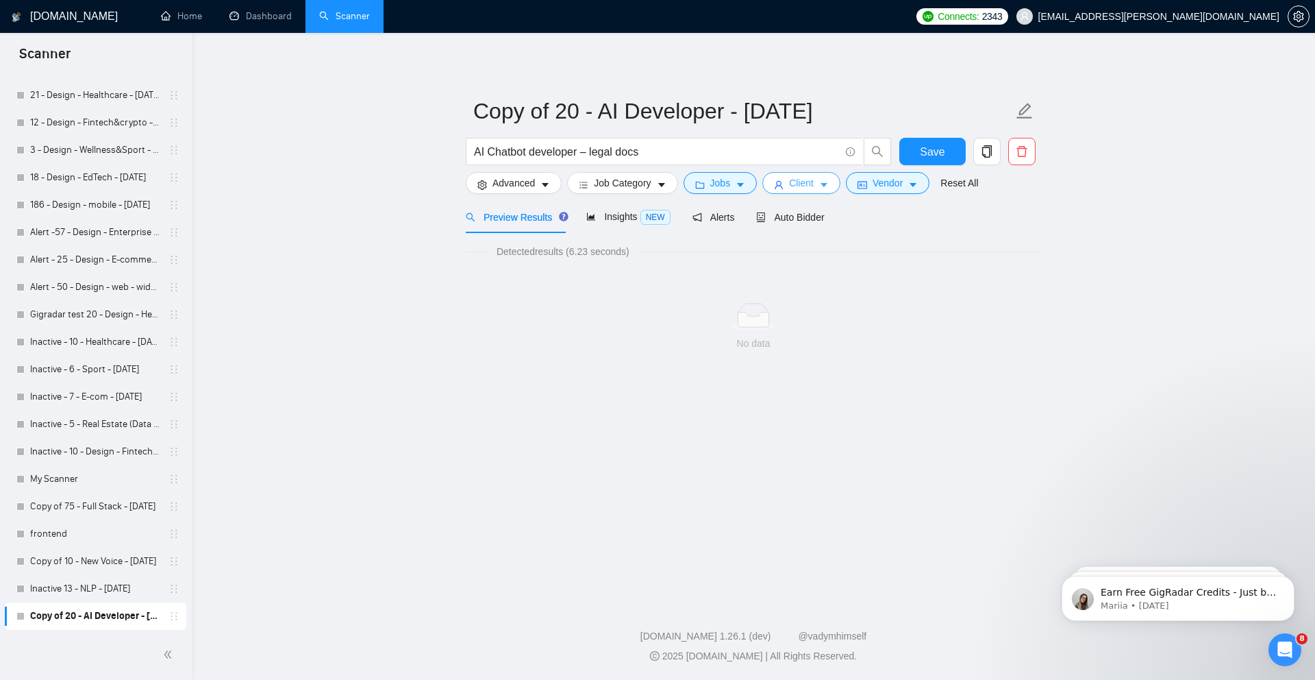
click at [821, 182] on button "Client" at bounding box center [802, 183] width 78 height 22
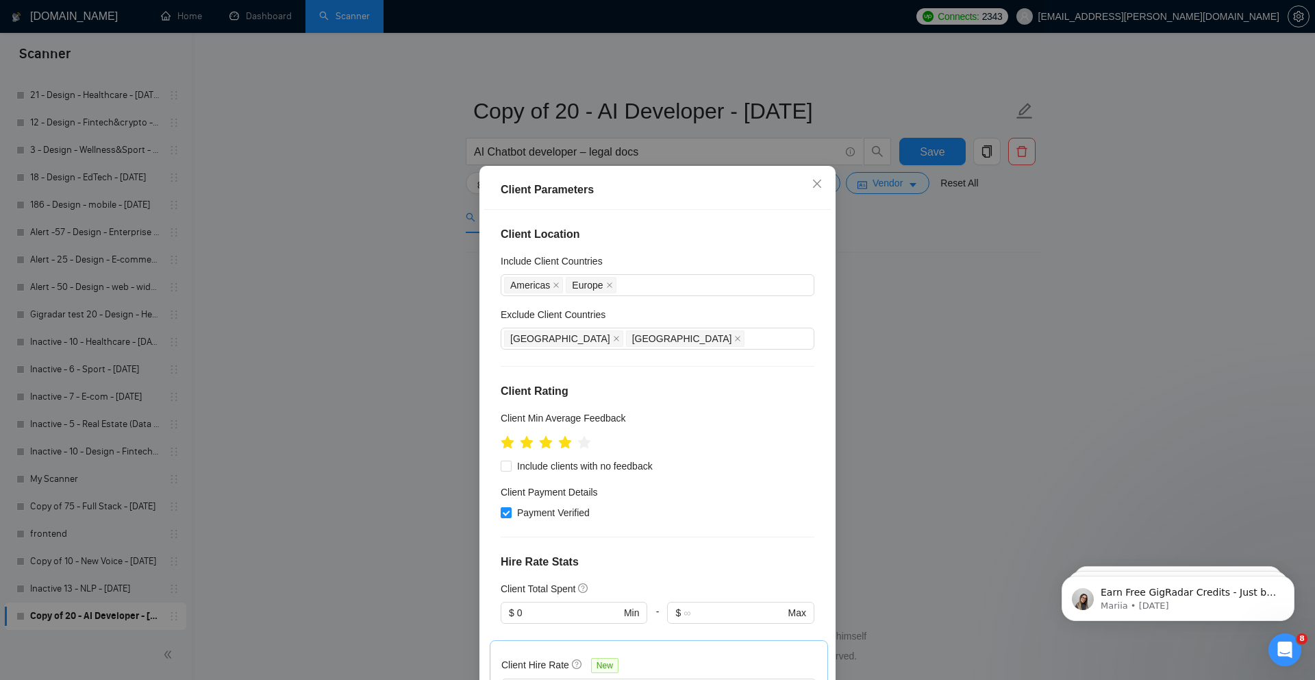
scroll to position [0, 0]
click at [504, 440] on icon "star" at bounding box center [508, 443] width 14 height 14
click at [501, 463] on input "Include clients with no feedback" at bounding box center [506, 467] width 10 height 10
checkbox input "true"
drag, startPoint x: 811, startPoint y: 190, endPoint x: 808, endPoint y: 197, distance: 7.7
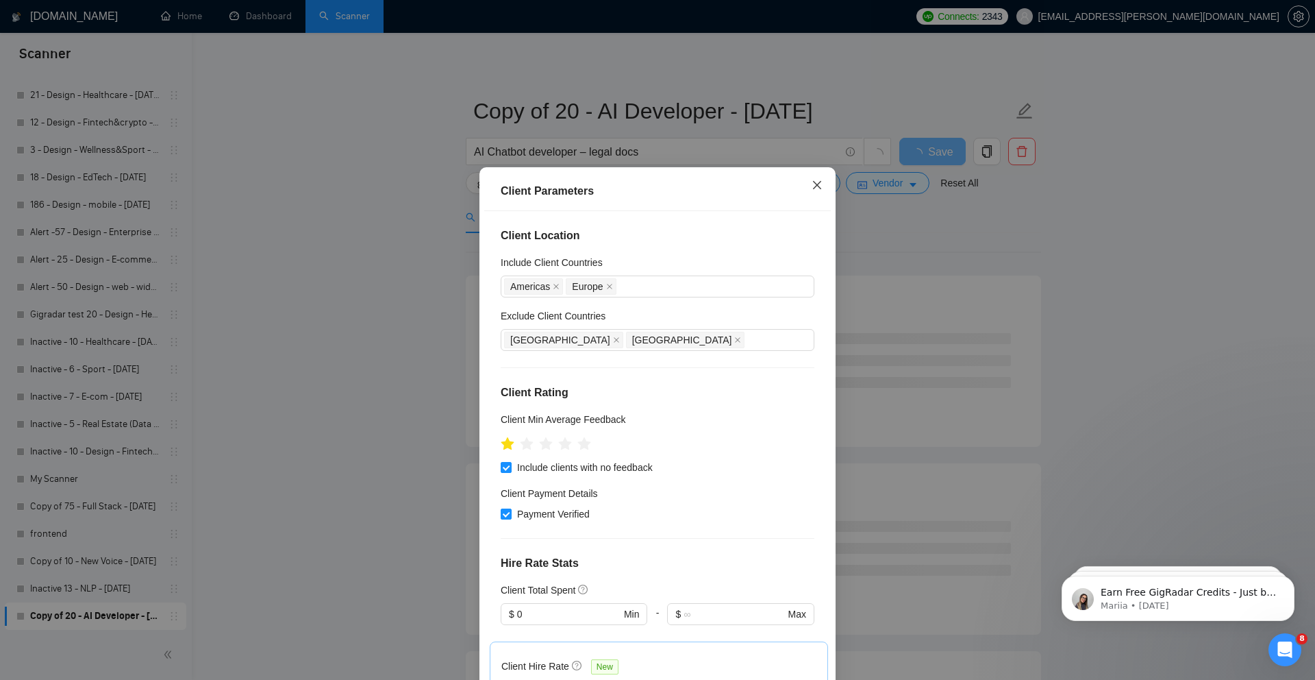
click at [812, 189] on icon "close" at bounding box center [817, 184] width 11 height 11
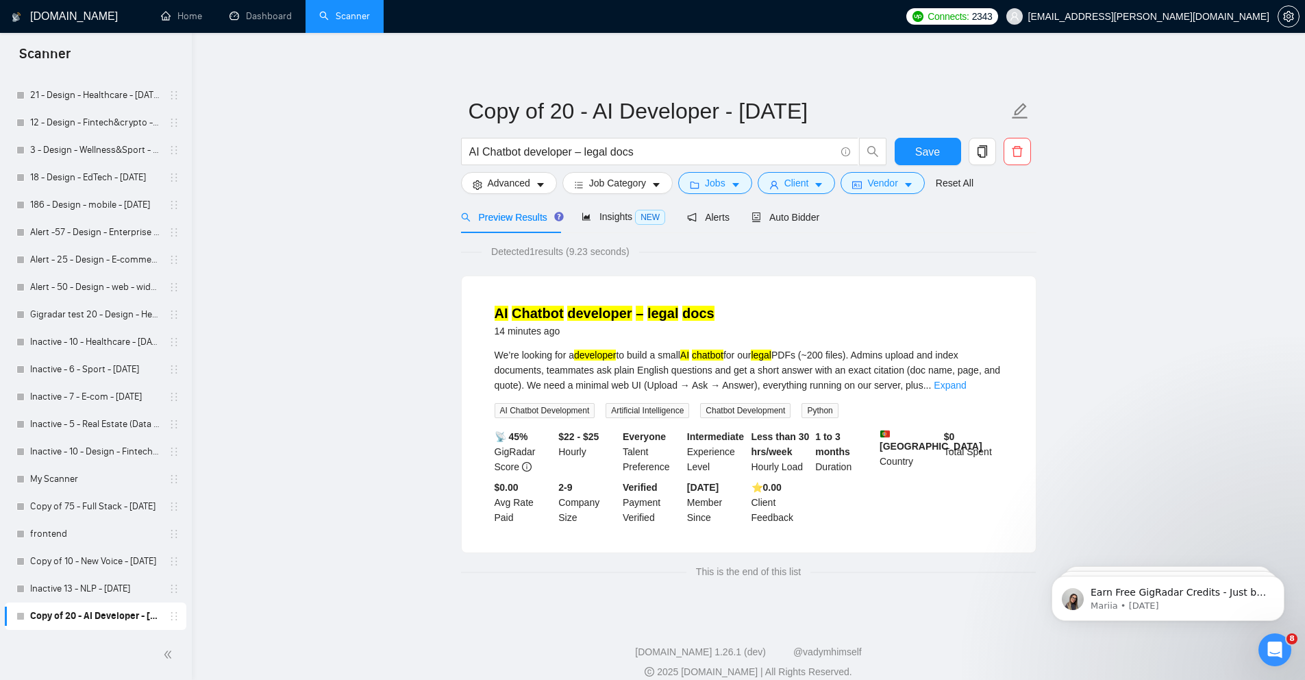
click at [660, 312] on mark "legal" at bounding box center [663, 313] width 32 height 15
click at [798, 212] on span "Auto Bidder" at bounding box center [786, 217] width 68 height 11
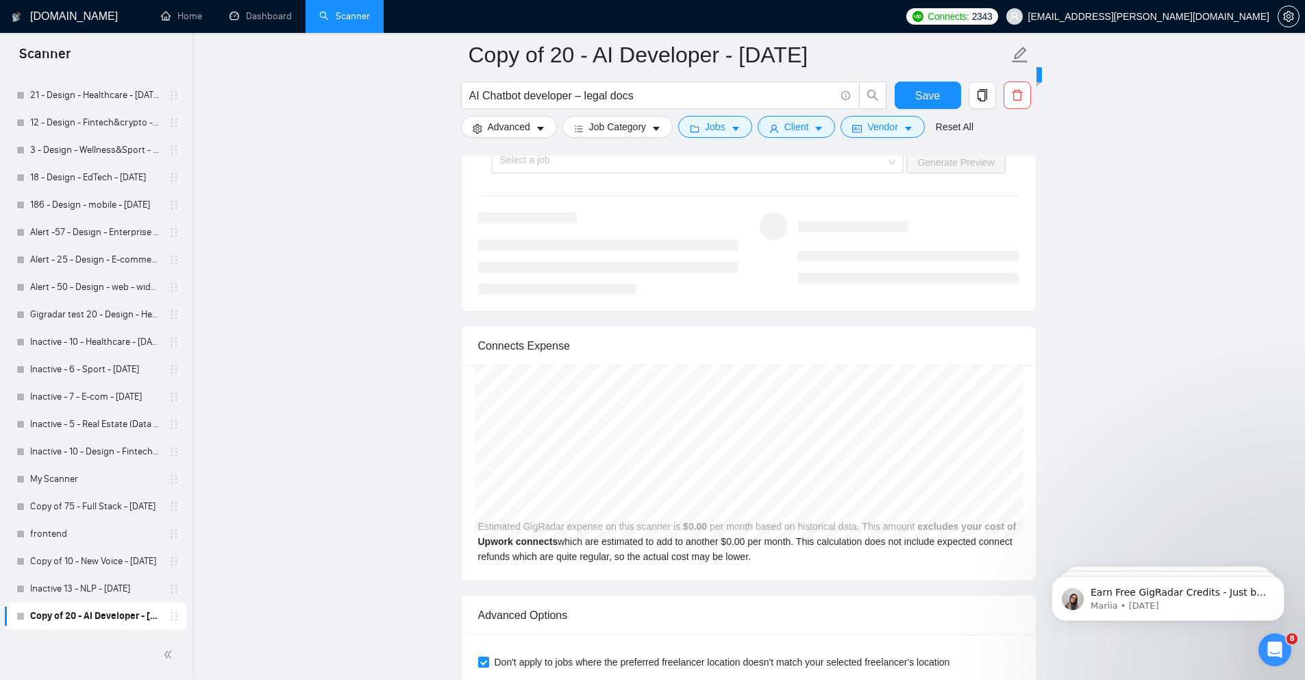
scroll to position [2662, 0]
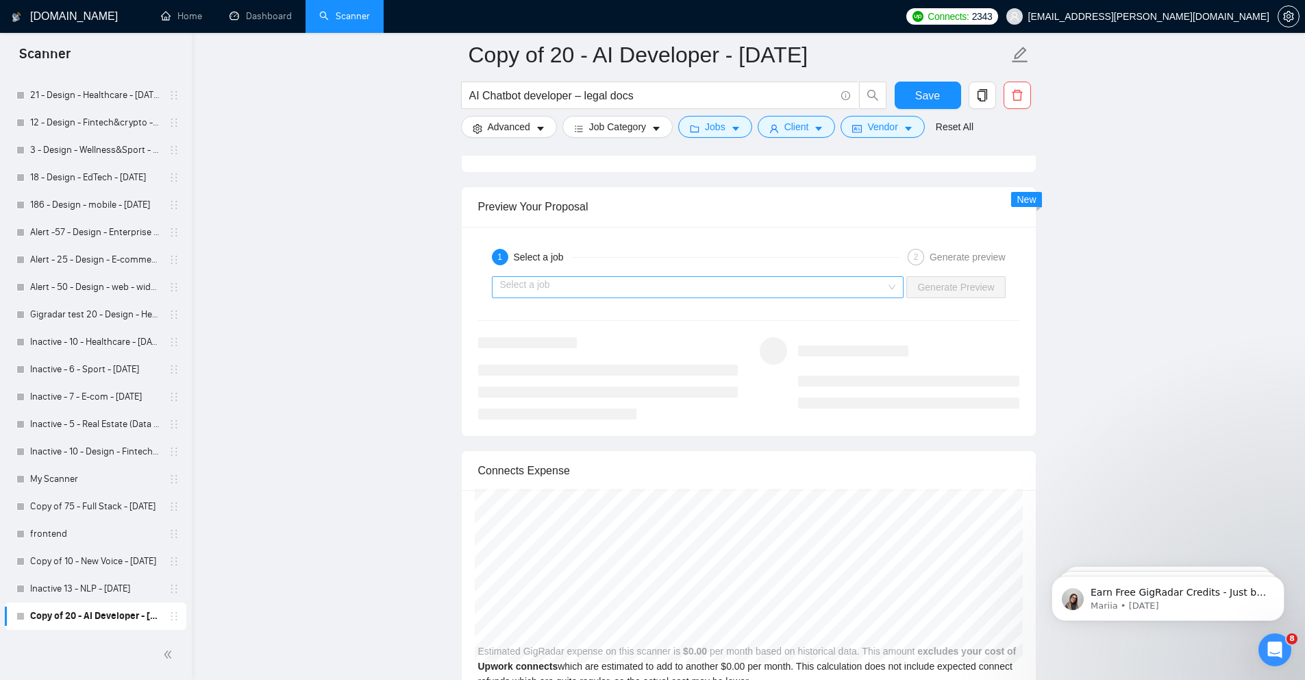
click at [806, 284] on input "search" at bounding box center [693, 287] width 386 height 21
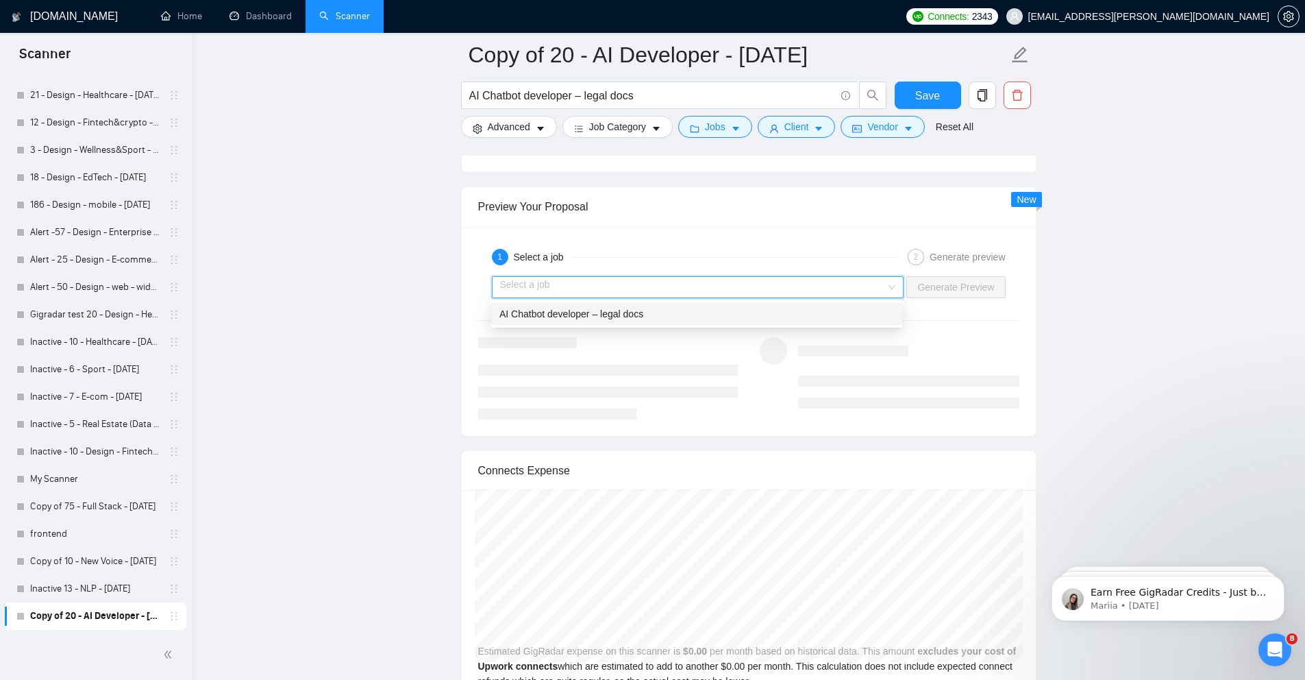
click at [800, 307] on div "AI Chatbot developer – legal docs" at bounding box center [696, 313] width 395 height 15
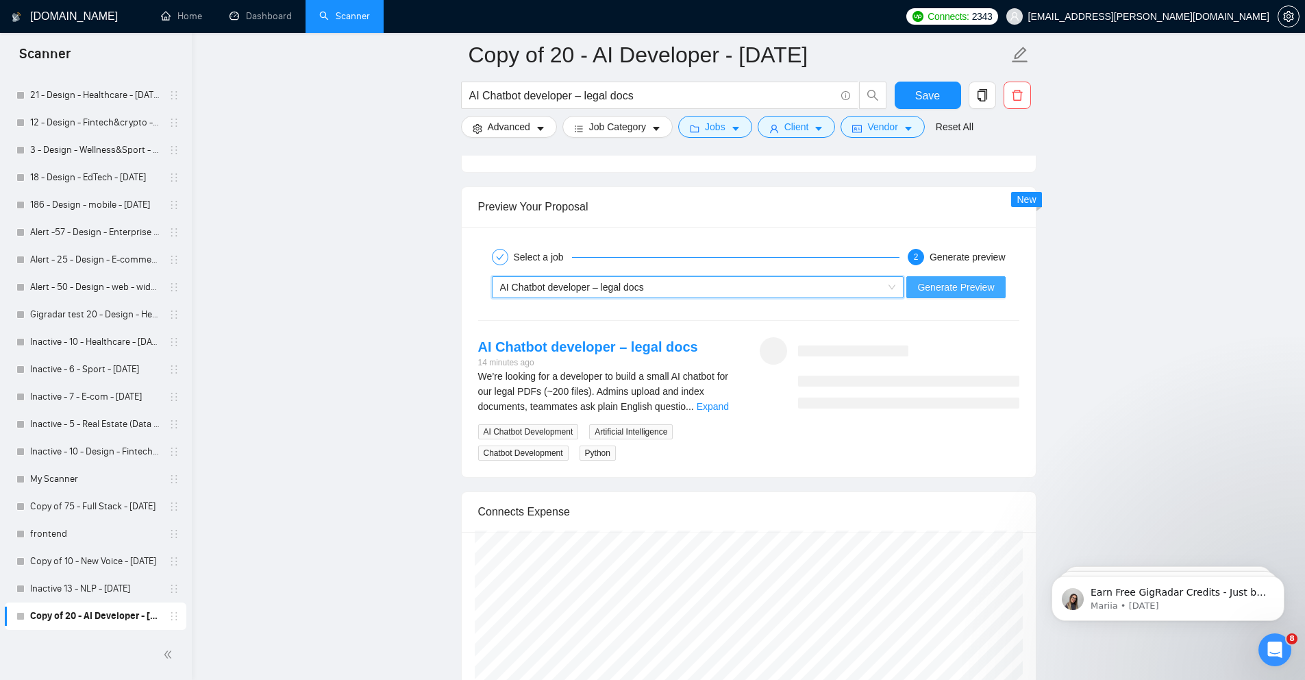
click at [939, 288] on span "Generate Preview" at bounding box center [955, 287] width 77 height 15
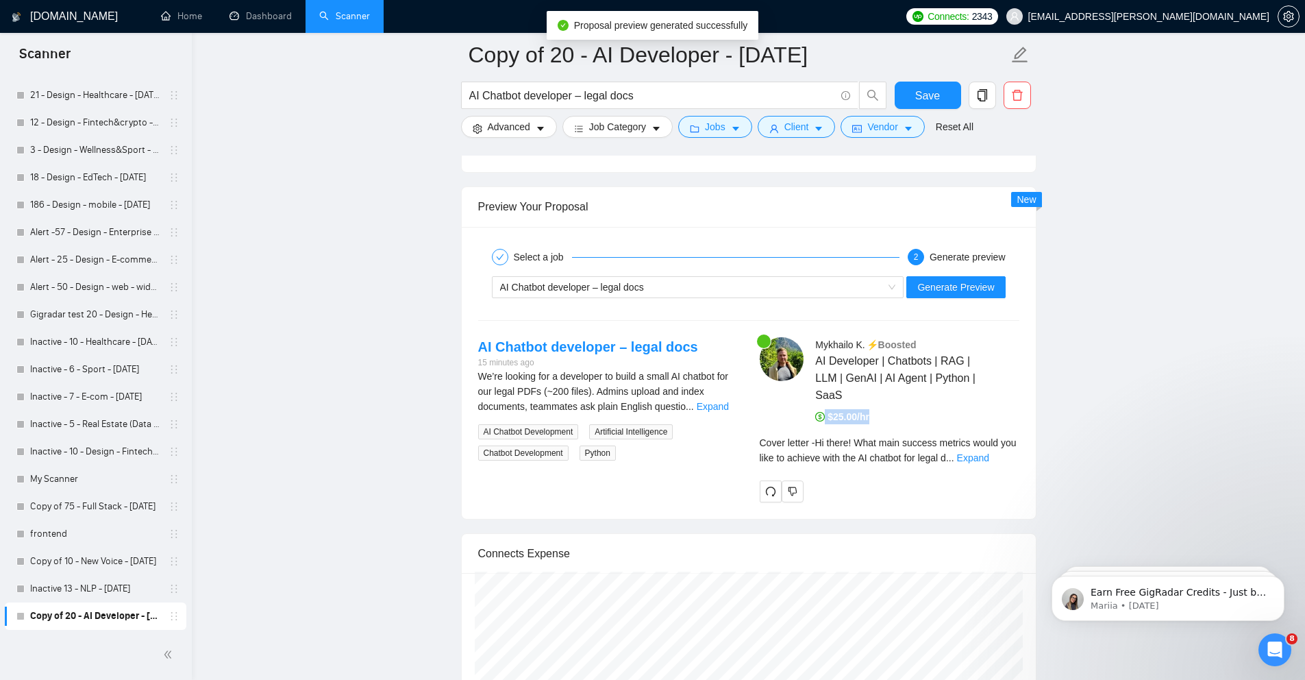
click at [977, 424] on div "[PERSON_NAME] ⚡️Boosted AI Developer | Chatbots | RAG | LLM | GenAI | AI Agent …" at bounding box center [911, 380] width 225 height 87
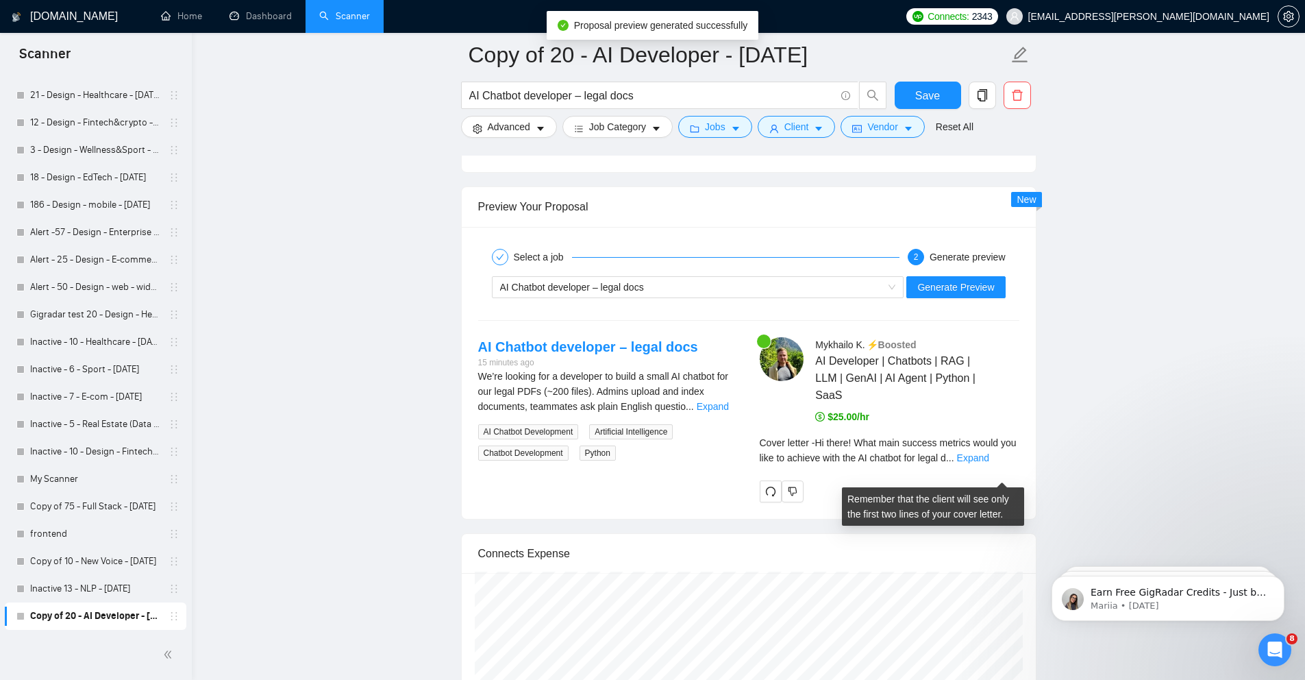
click at [910, 463] on span "Cover letter - Hi there! What main success metrics would you like to achieve wi…" at bounding box center [888, 450] width 257 height 26
click at [989, 463] on link "Expand" at bounding box center [973, 457] width 32 height 11
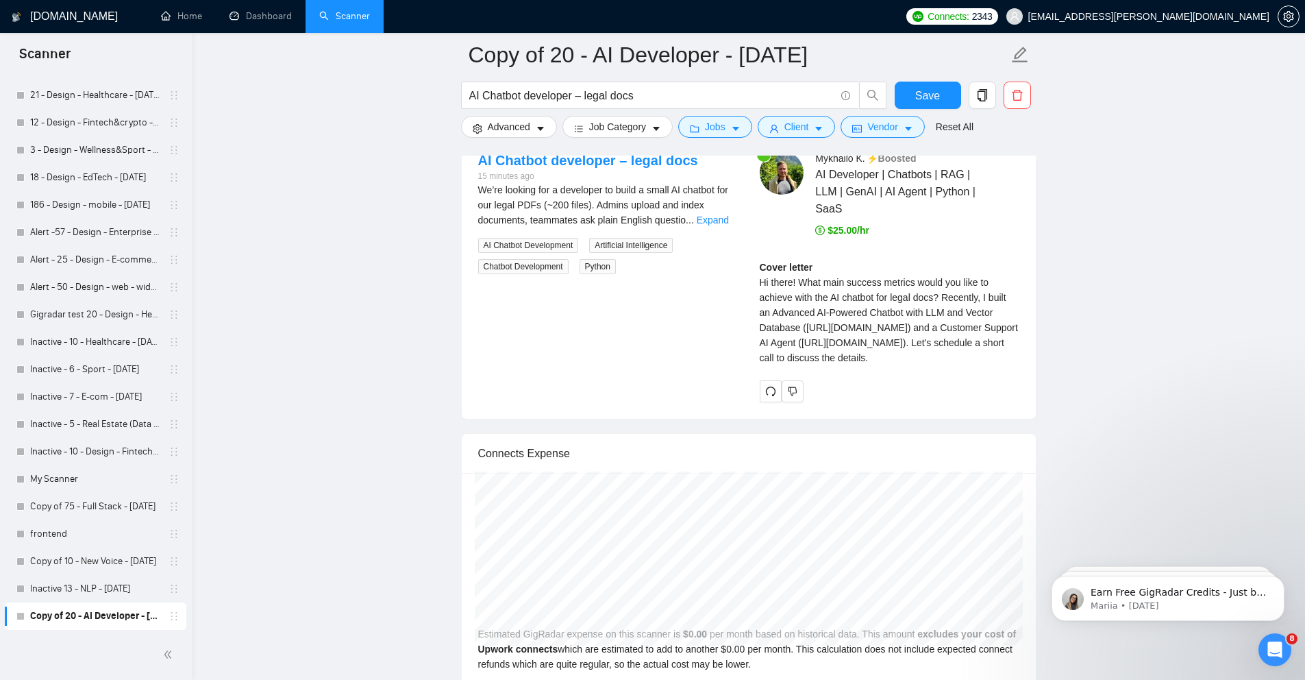
scroll to position [2851, 0]
drag, startPoint x: 831, startPoint y: 410, endPoint x: 754, endPoint y: 291, distance: 141.6
click at [754, 291] on div "[PERSON_NAME] ⚡️Boosted AI Developer | Chatbots | RAG | LLM | GenAI | AI Agent …" at bounding box center [890, 273] width 282 height 251
copy div "Hi there! What main success metrics would you like to achieve with the AI chatb…"
